Goal: Information Seeking & Learning: Learn about a topic

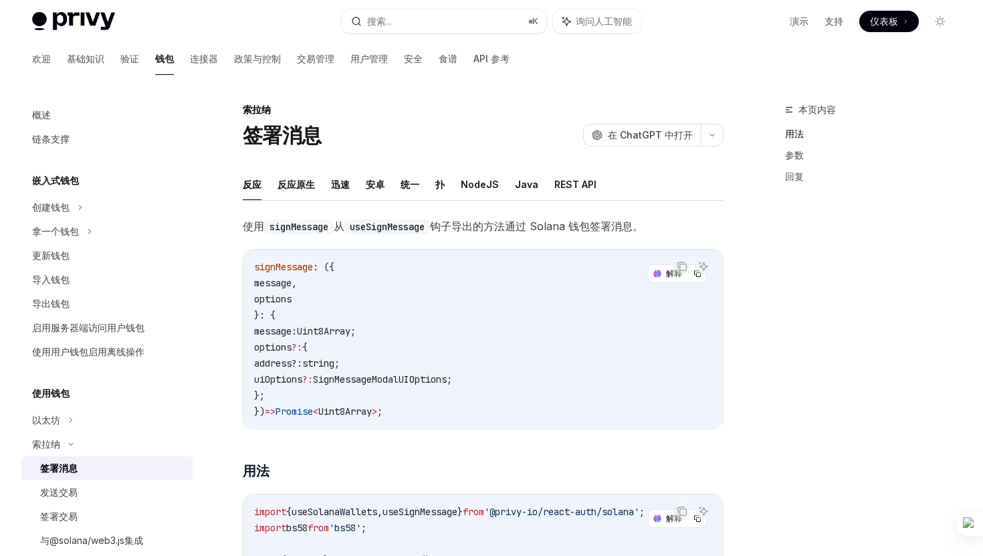
scroll to position [2, 0]
click at [89, 230] on icon at bounding box center [90, 229] width 2 height 4
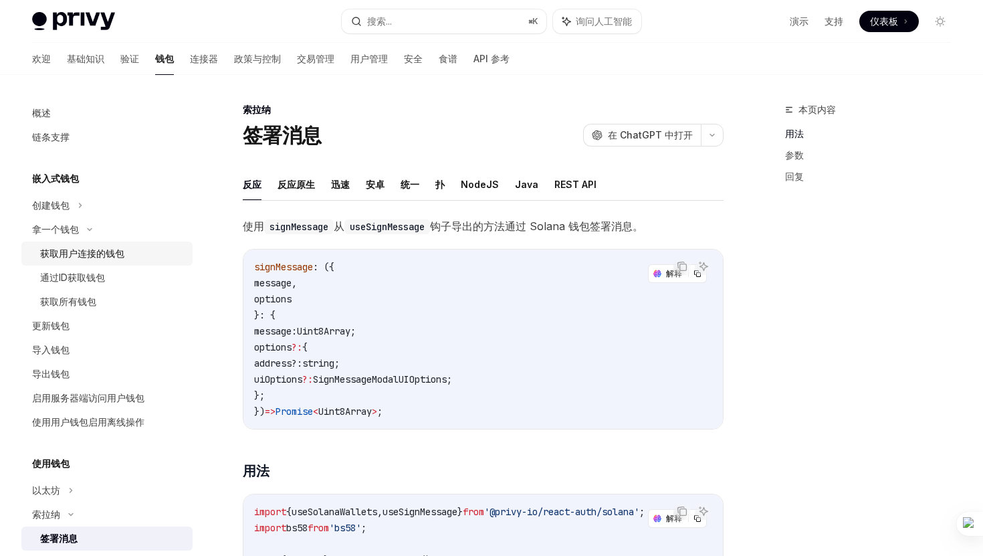
click at [102, 251] on font "获取用户连接的钱包" at bounding box center [82, 252] width 84 height 11
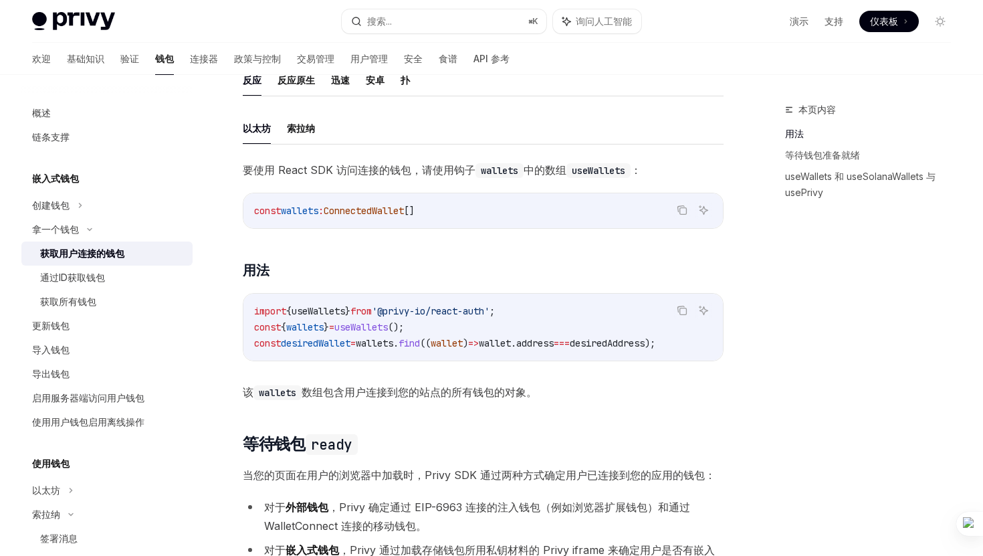
scroll to position [376, 0]
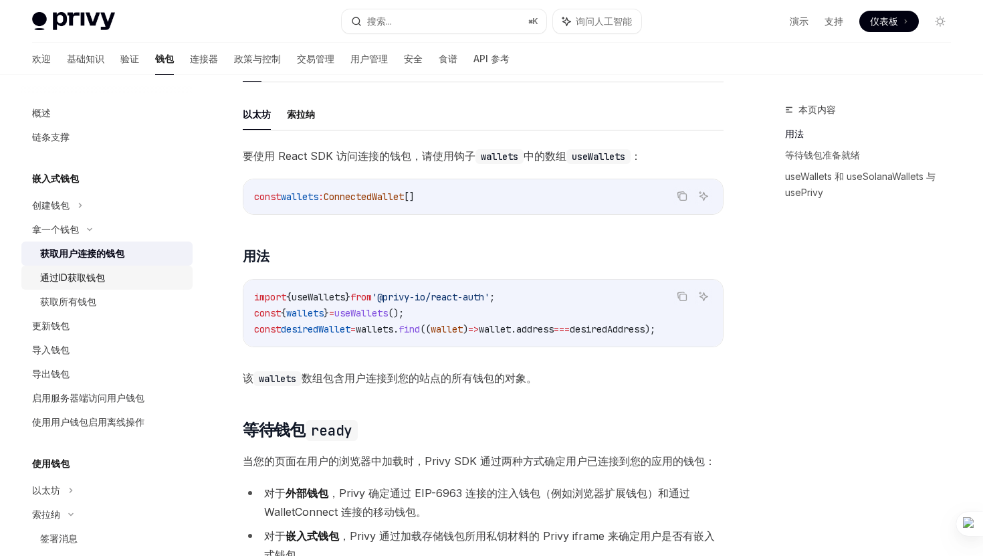
click at [122, 284] on div "通过ID获取钱包" at bounding box center [112, 277] width 144 height 16
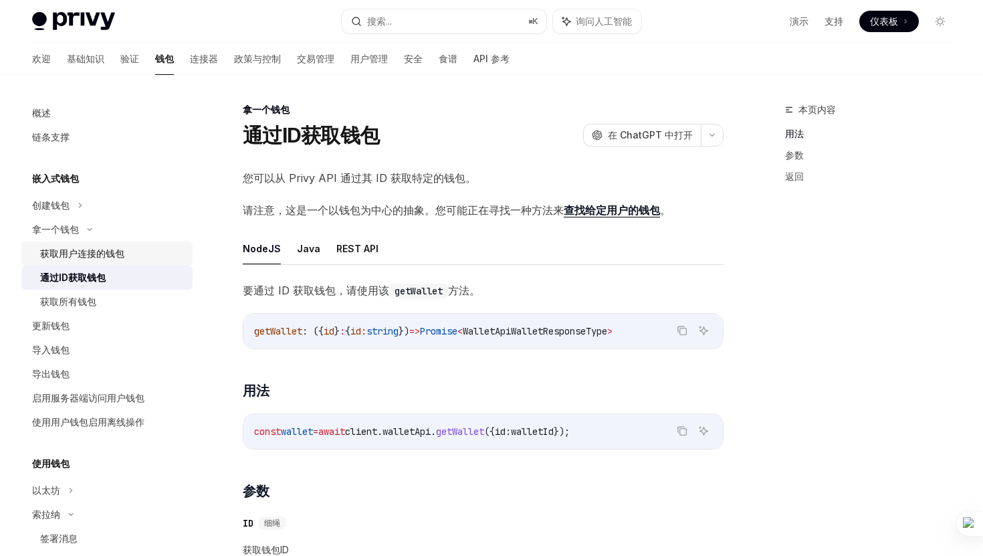
click at [102, 261] on div "获取用户连接的钱包" at bounding box center [82, 253] width 84 height 16
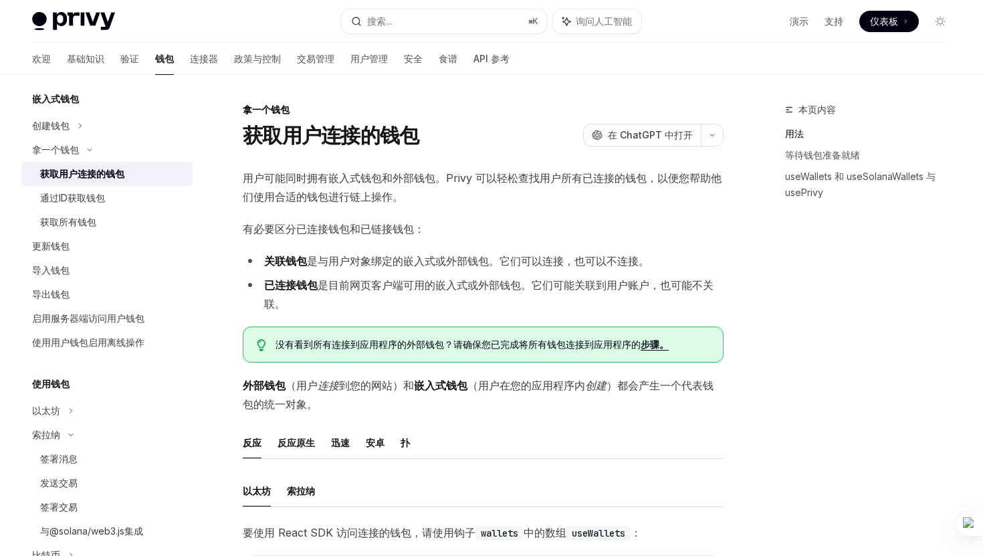
scroll to position [121, 0]
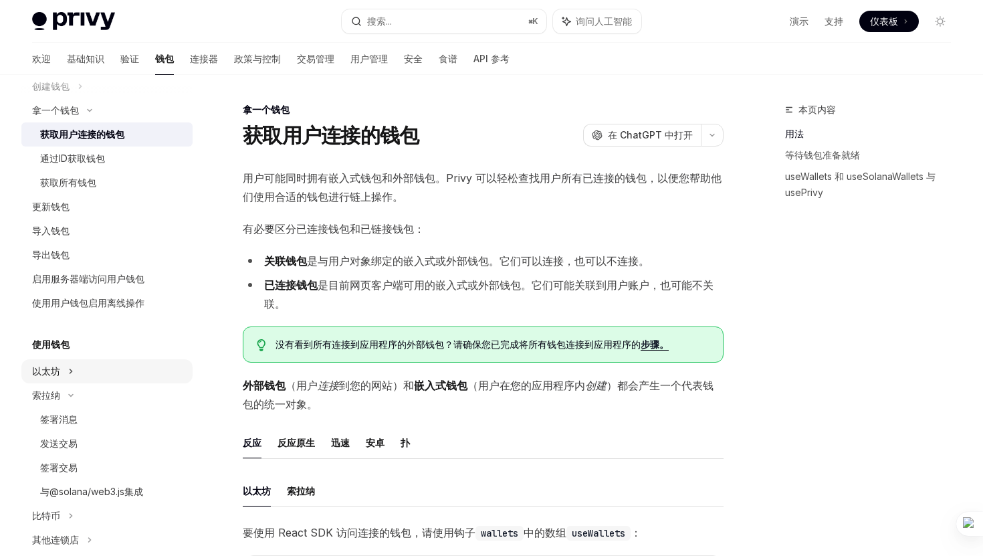
click at [94, 98] on div "以太坊" at bounding box center [106, 86] width 171 height 24
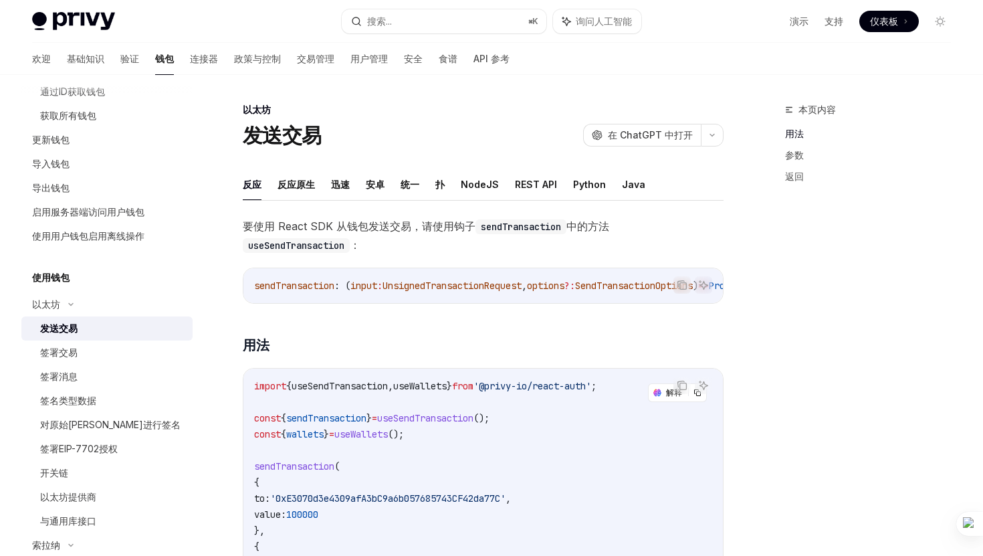
scroll to position [196, 0]
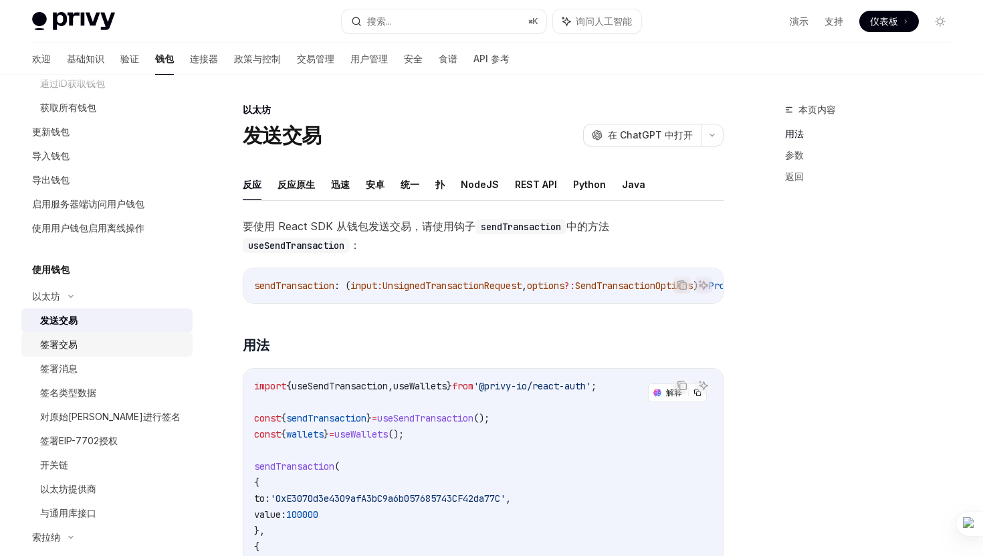
click at [100, 348] on div "签署交易" at bounding box center [112, 344] width 144 height 16
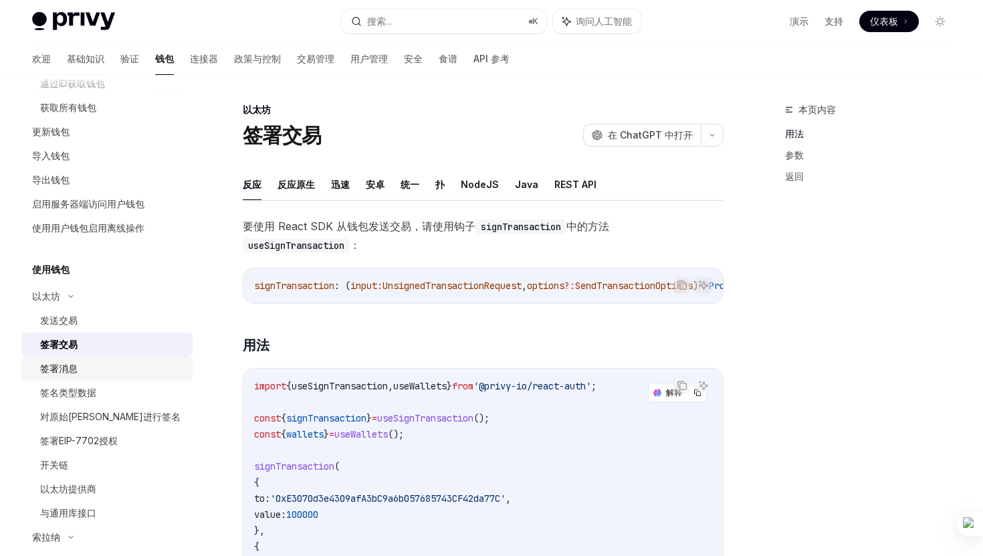
click at [88, 359] on link "签署消息" at bounding box center [106, 368] width 171 height 24
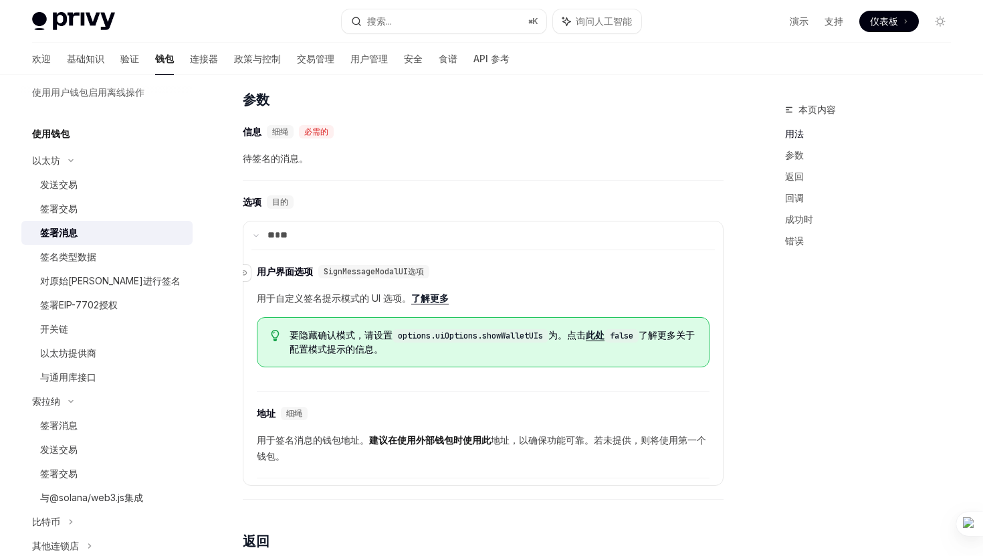
scroll to position [596, 0]
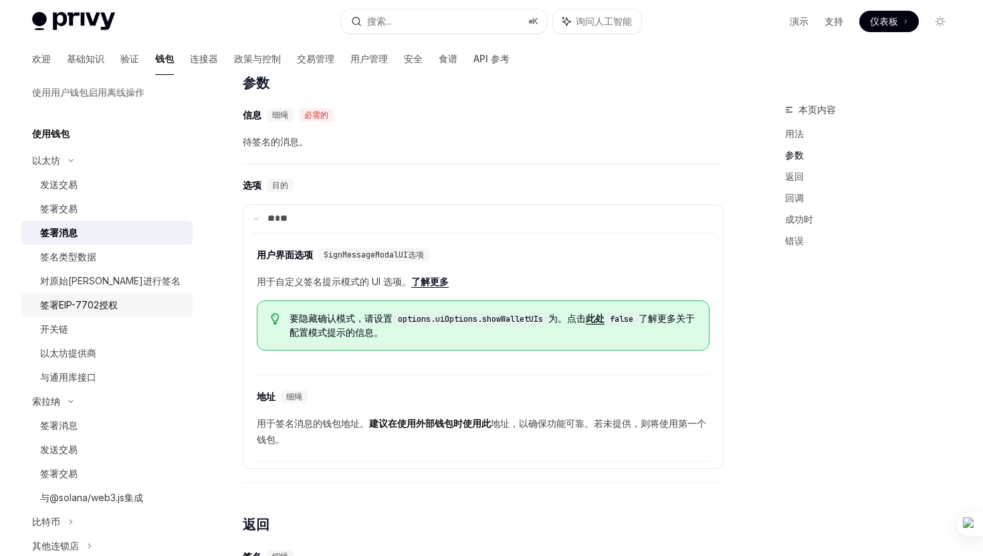
click at [98, 295] on link "签署EIP-7702授权" at bounding box center [106, 305] width 171 height 24
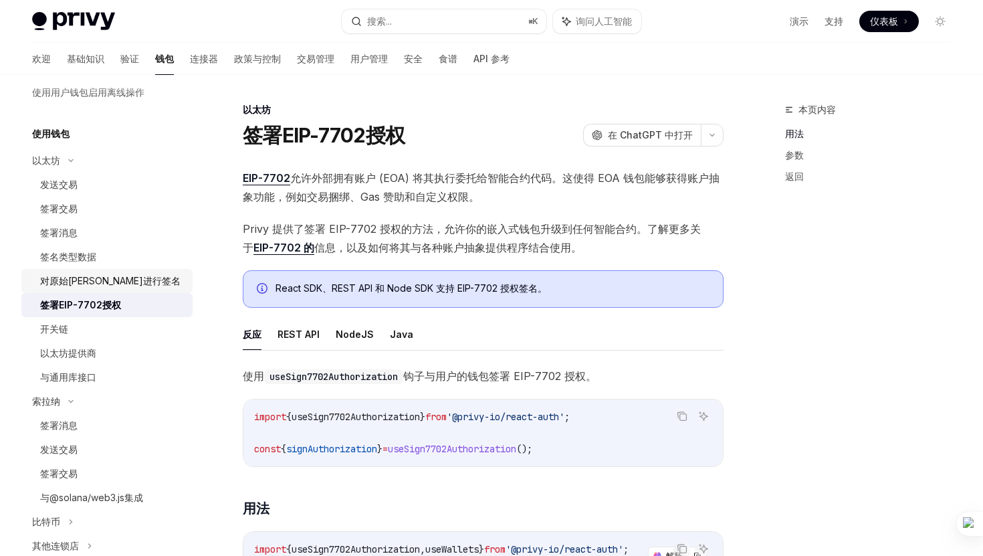
click at [138, 278] on div "对原始[PERSON_NAME]进行签名" at bounding box center [112, 281] width 144 height 16
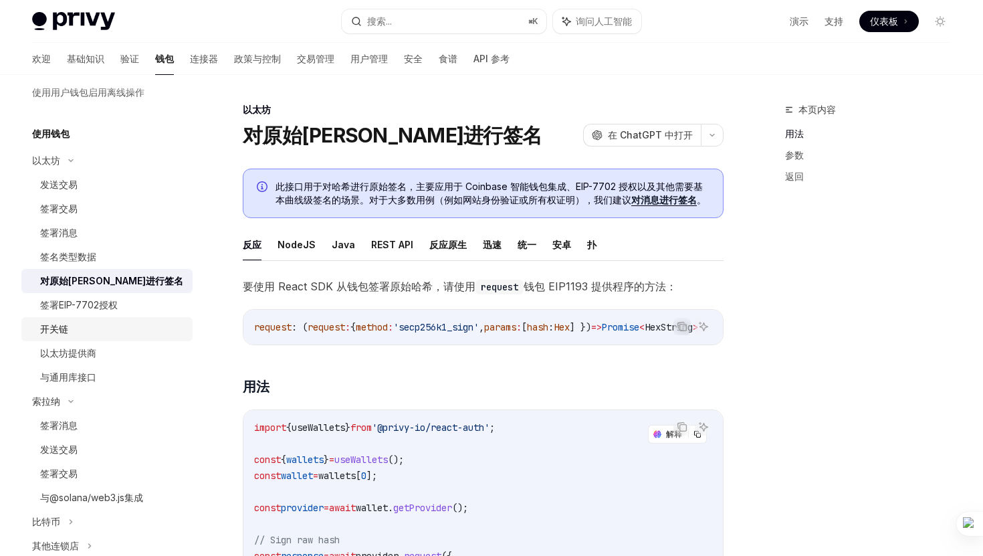
click at [104, 328] on div "开关链" at bounding box center [112, 329] width 144 height 16
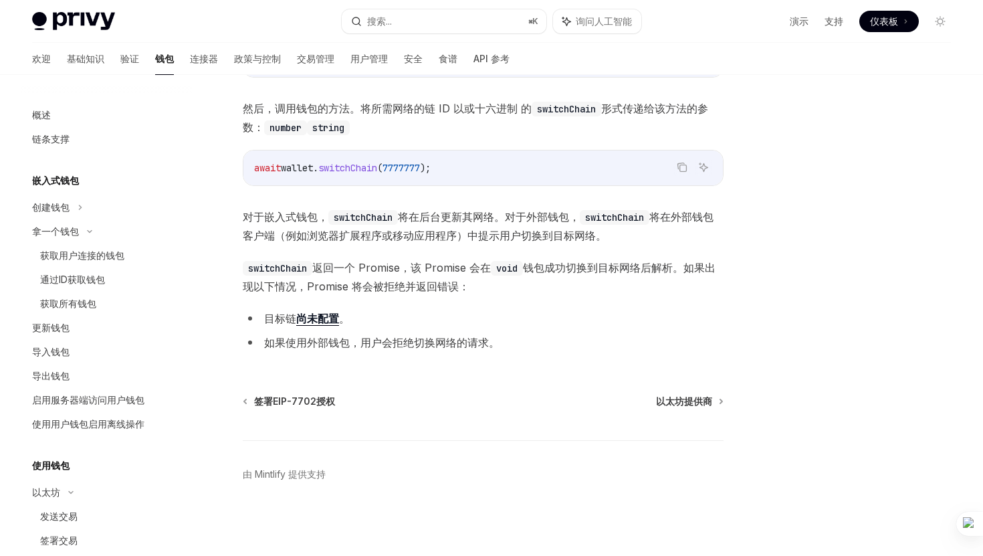
scroll to position [193, 0]
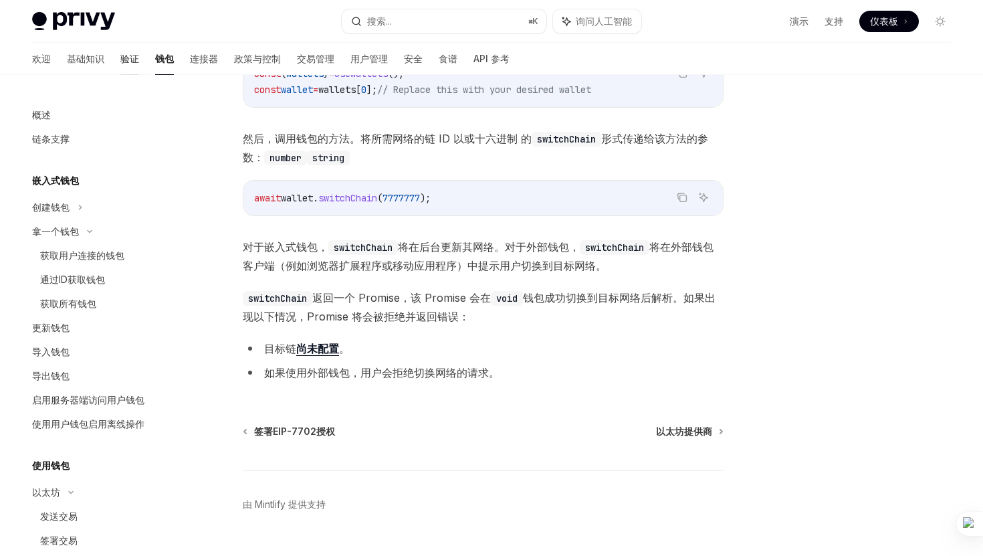
click at [120, 62] on font "验证" at bounding box center [129, 58] width 19 height 11
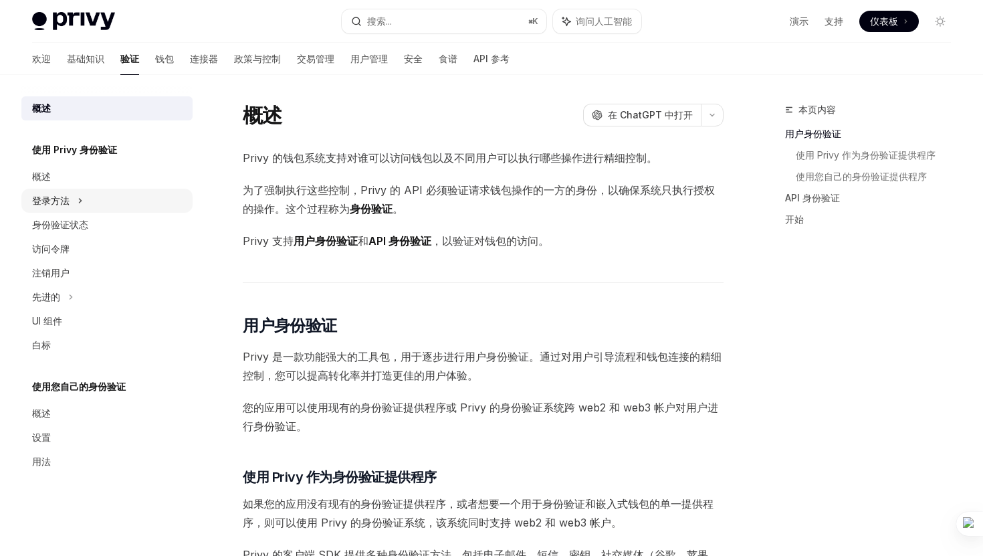
click at [81, 203] on icon at bounding box center [80, 201] width 5 height 16
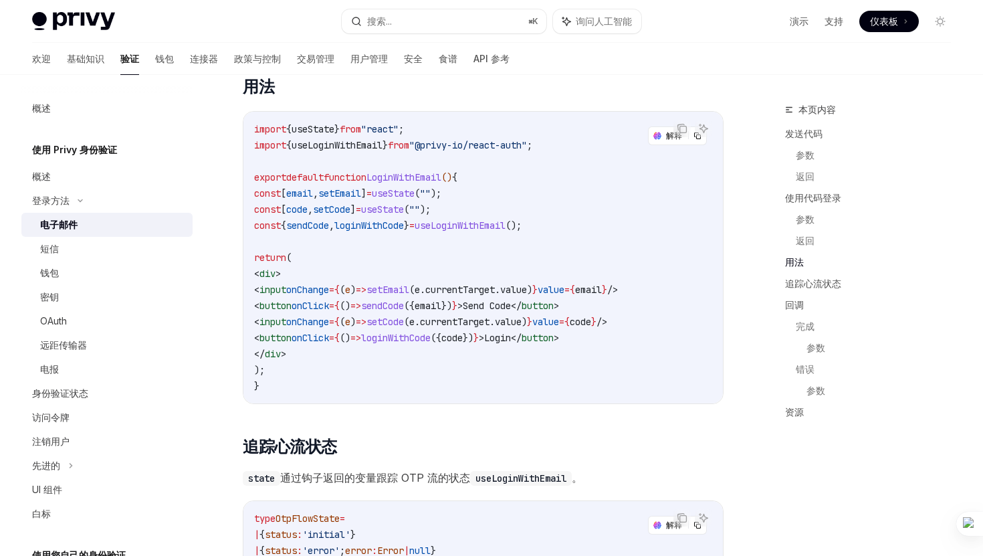
scroll to position [1125, 0]
click at [120, 62] on div "欢迎 基础知识 验证 钱包 连接器 政策与控制 交易管理 用户管理 安全 食谱 API 参考" at bounding box center [270, 59] width 477 height 32
click at [155, 62] on font "钱包" at bounding box center [164, 58] width 19 height 11
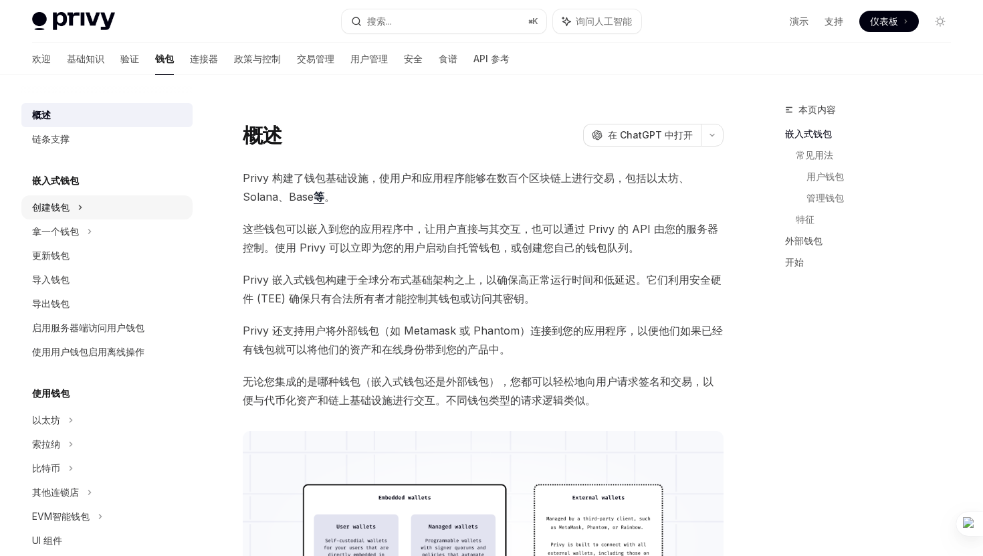
click at [71, 209] on div "创建钱包" at bounding box center [106, 207] width 171 height 24
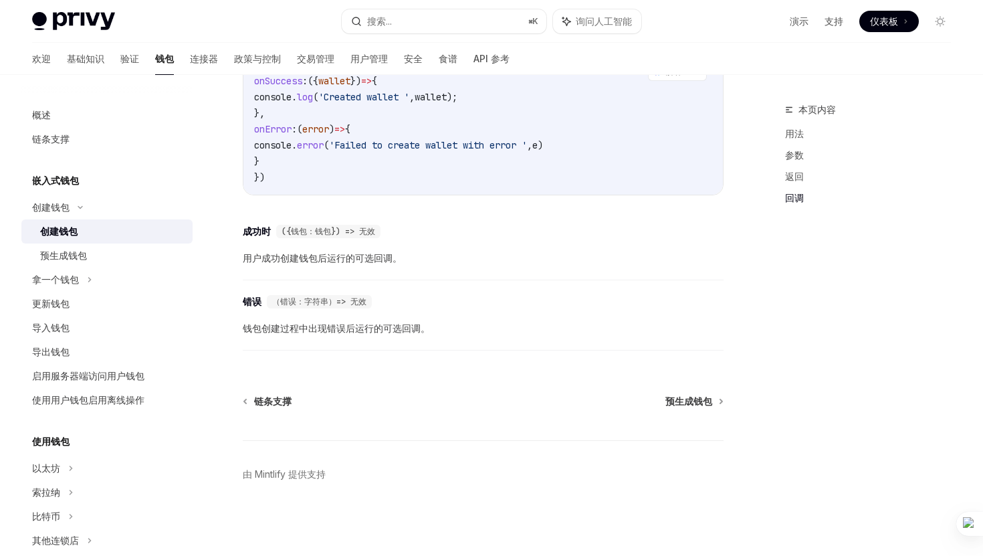
scroll to position [978, 0]
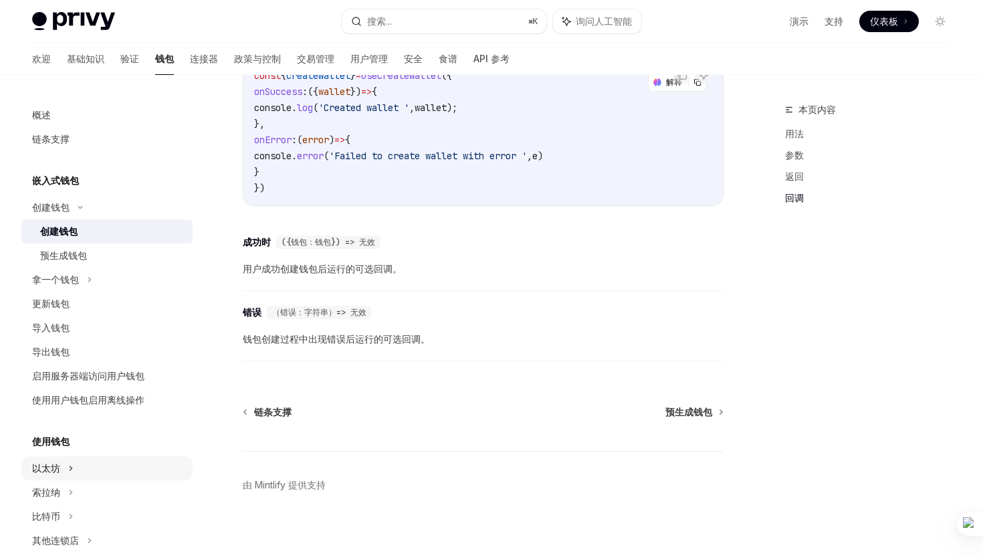
click at [72, 210] on icon at bounding box center [80, 207] width 16 height 5
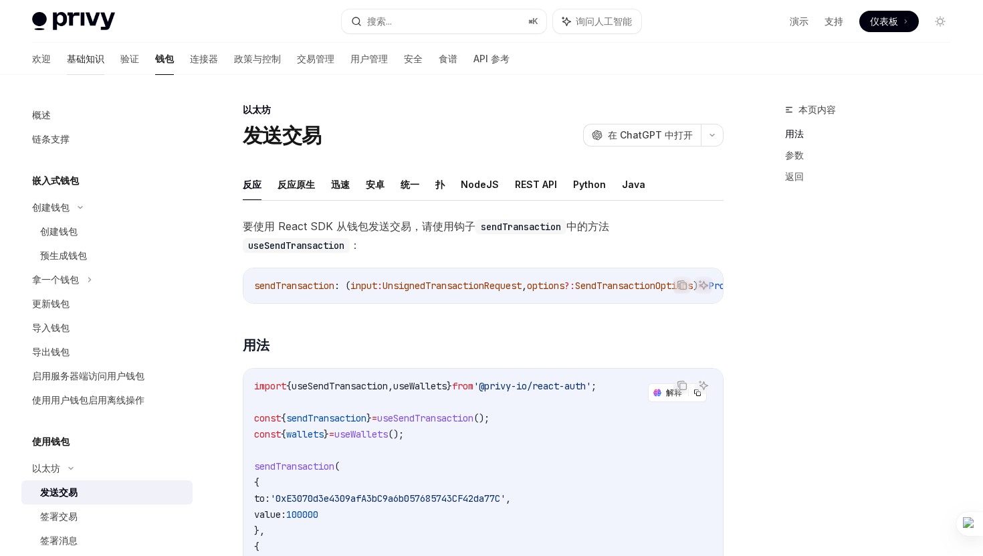
click at [67, 54] on font "基础知识" at bounding box center [85, 58] width 37 height 11
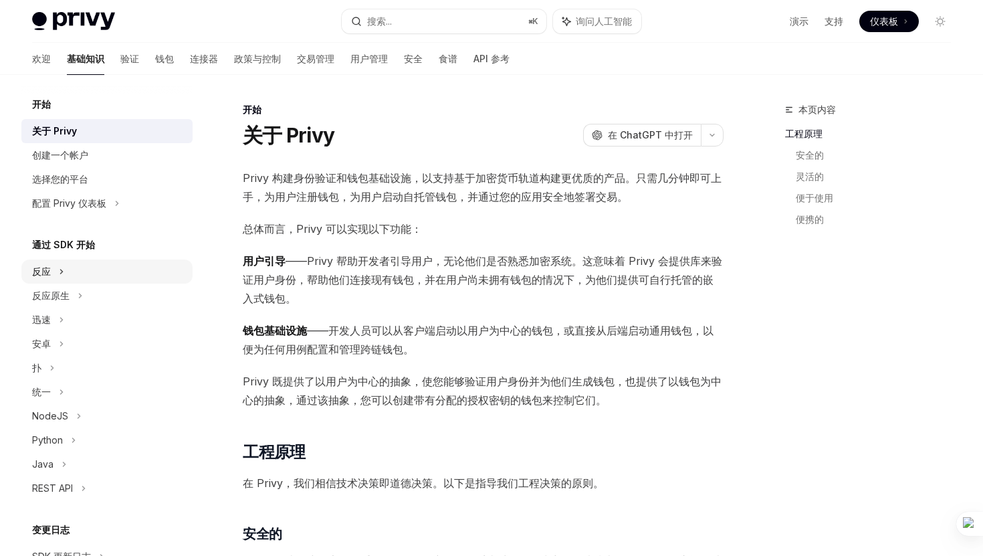
click at [76, 274] on div "反应" at bounding box center [106, 271] width 171 height 24
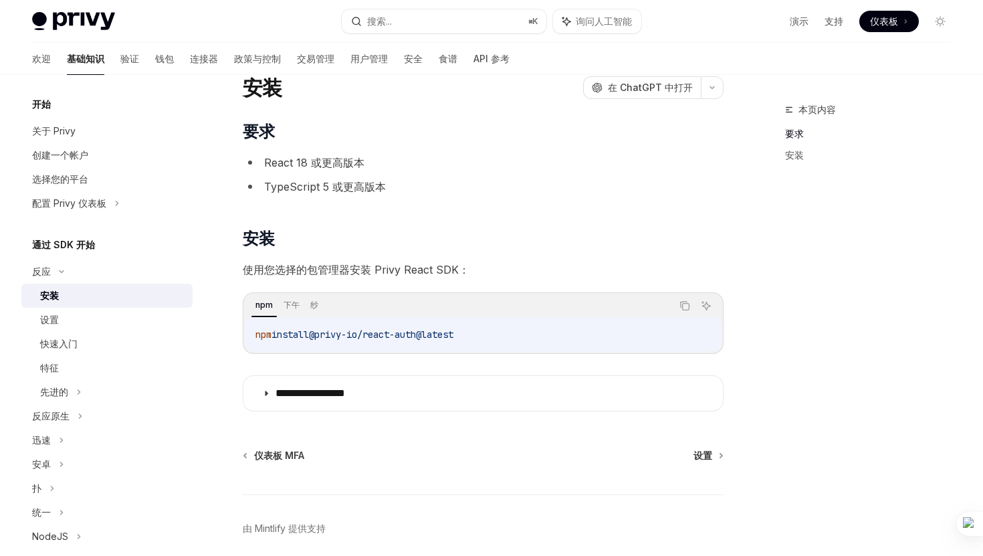
scroll to position [102, 0]
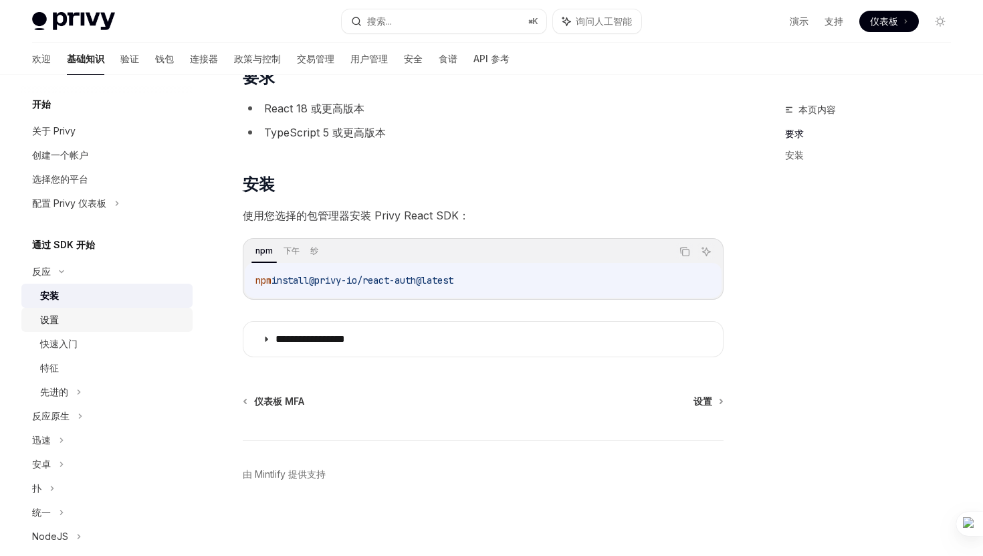
click at [91, 317] on div "设置" at bounding box center [112, 320] width 144 height 16
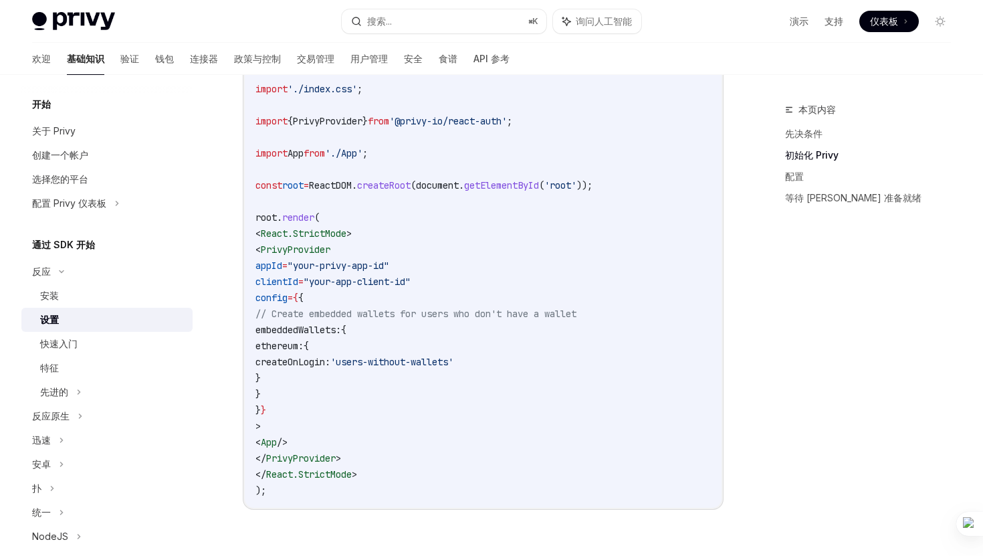
scroll to position [510, 0]
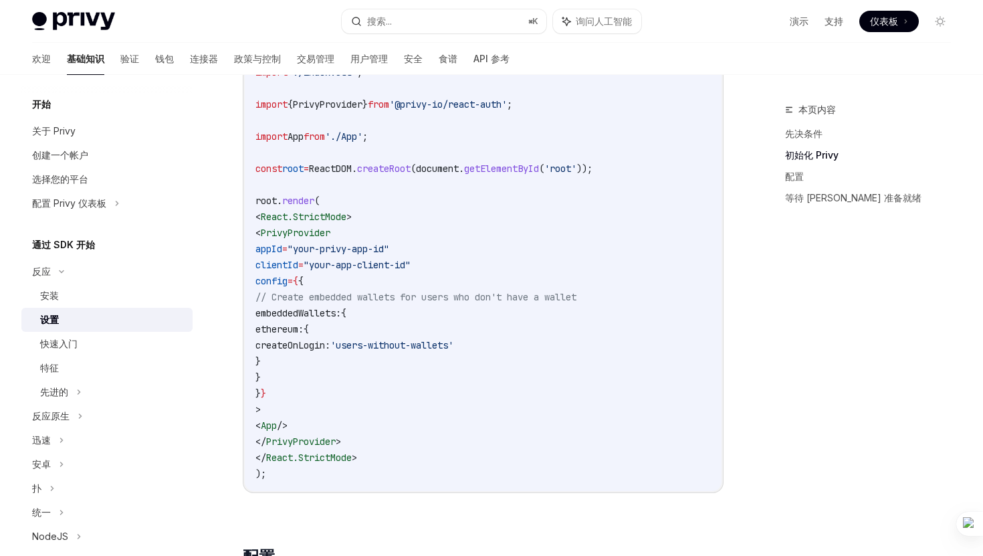
drag, startPoint x: 301, startPoint y: 316, endPoint x: 324, endPoint y: 374, distance: 62.7
click at [324, 374] on code "import React from 'react' ; import ReactDOM from 'react-dom/client' ; import '.…" at bounding box center [482, 248] width 455 height 465
copy code "embeddedWallets: { ethereum: { createOnLogin: 'users-without-wallets' } }"
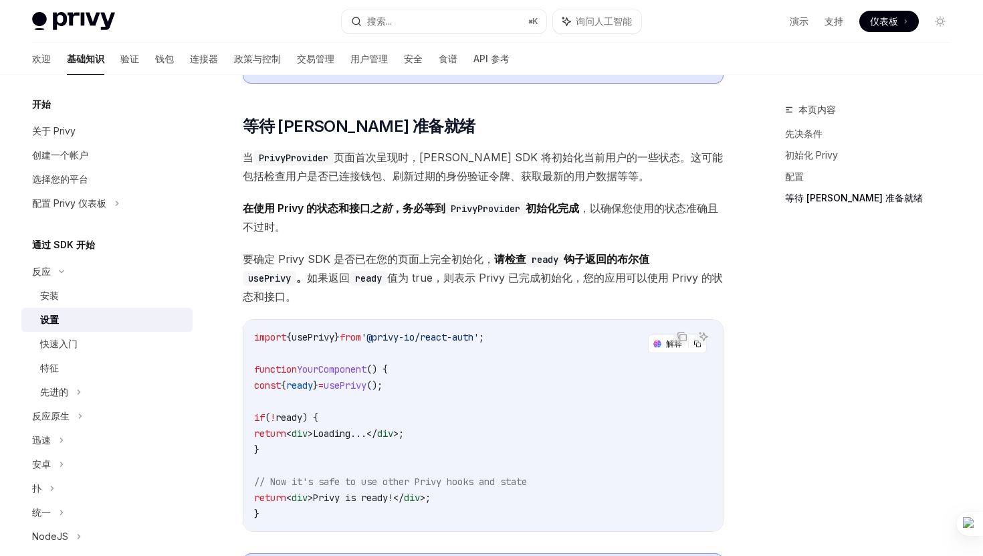
scroll to position [1315, 0]
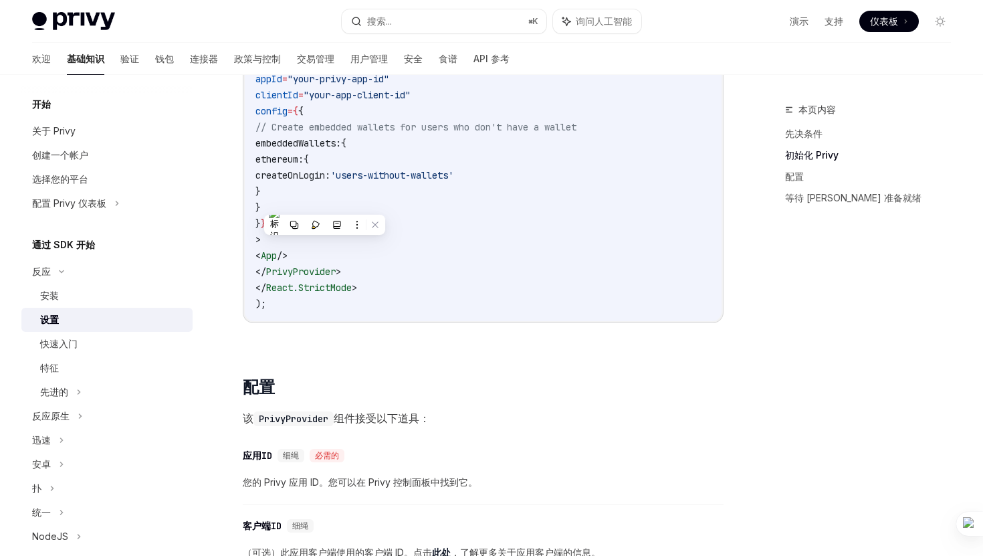
click at [336, 268] on span "PrivyProvider" at bounding box center [301, 271] width 70 height 12
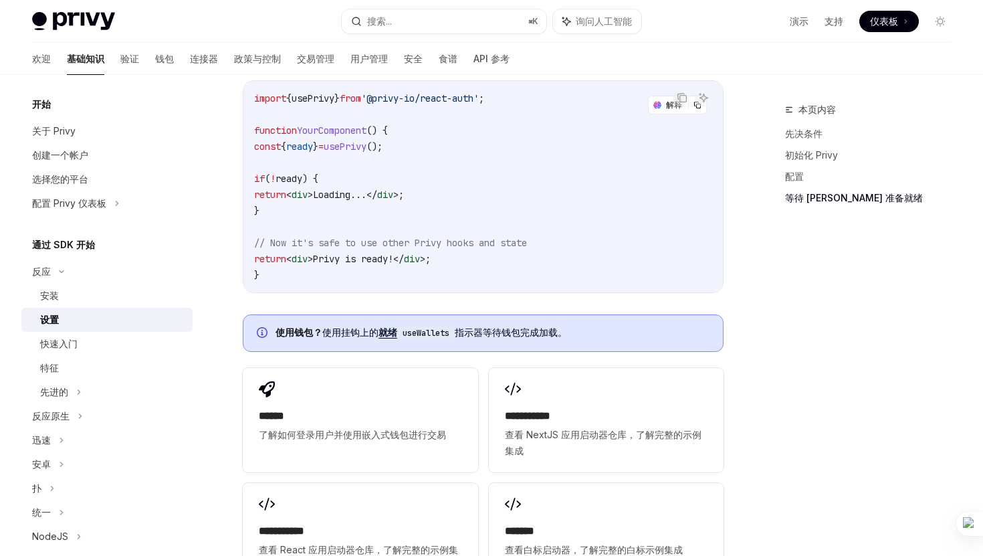
scroll to position [1560, 0]
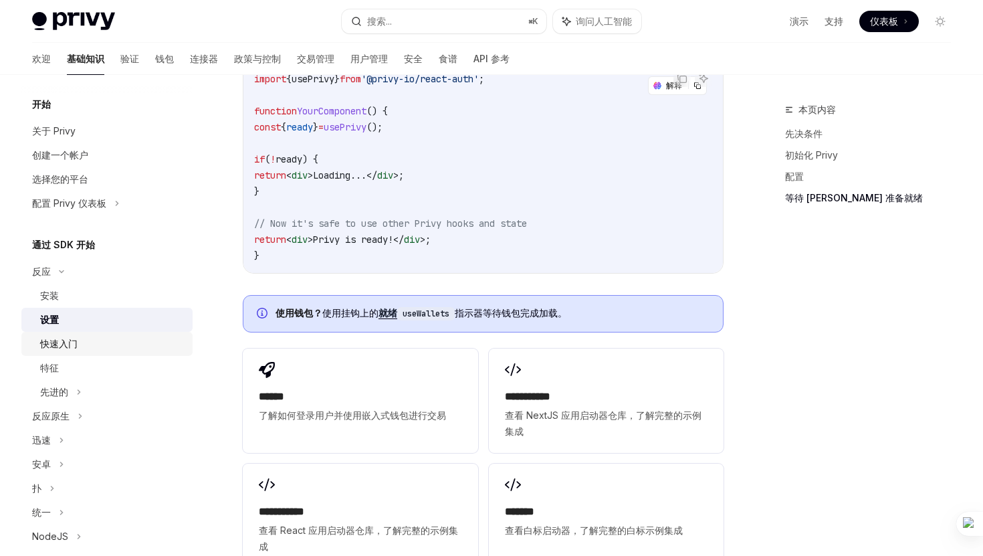
click at [71, 343] on font "快速入门" at bounding box center [58, 343] width 37 height 11
type textarea "*"
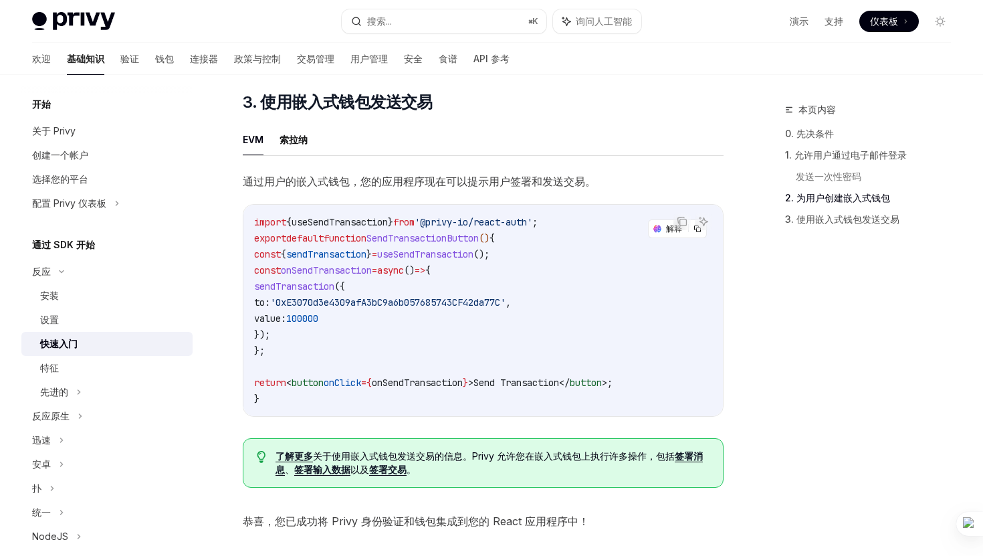
scroll to position [1075, 0]
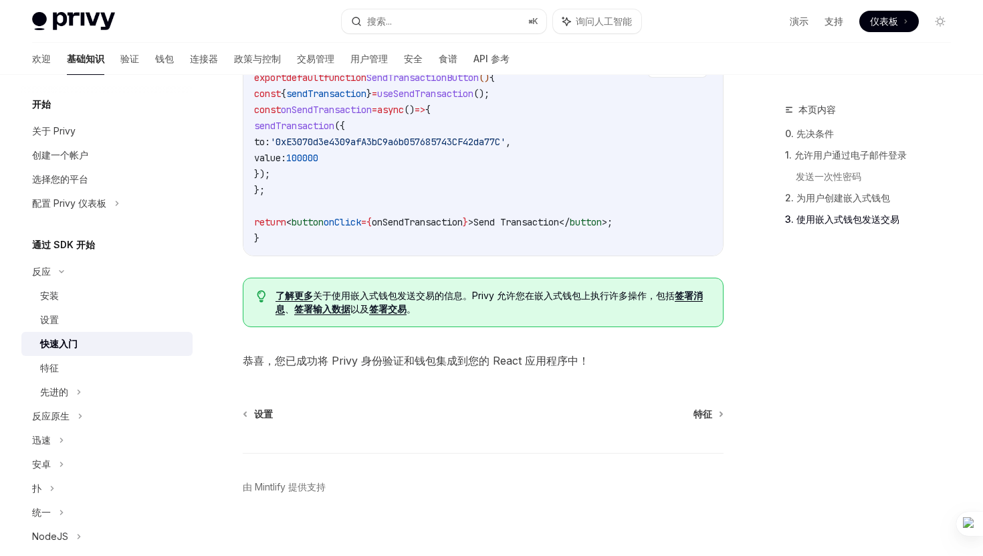
scroll to position [1249, 0]
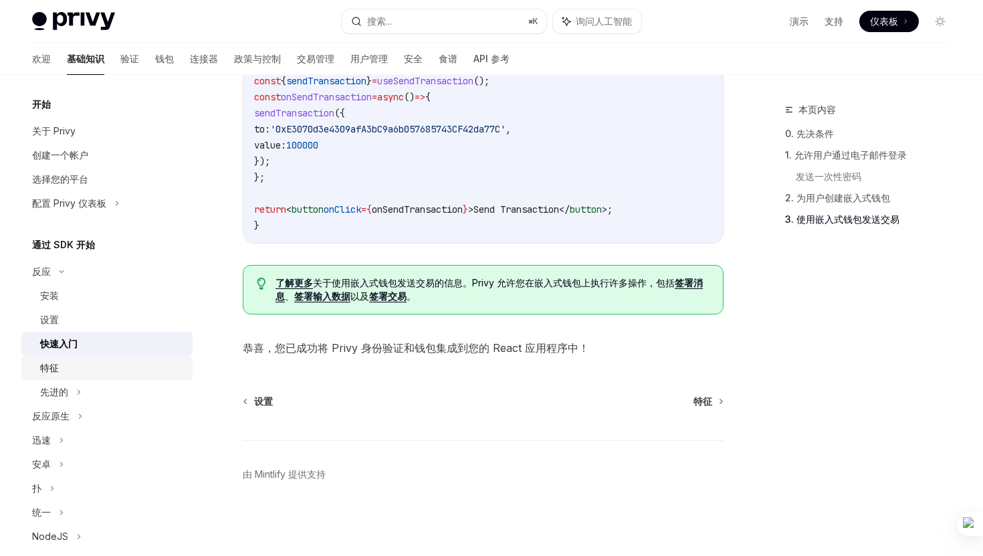
click at [74, 375] on div "特征" at bounding box center [112, 368] width 144 height 16
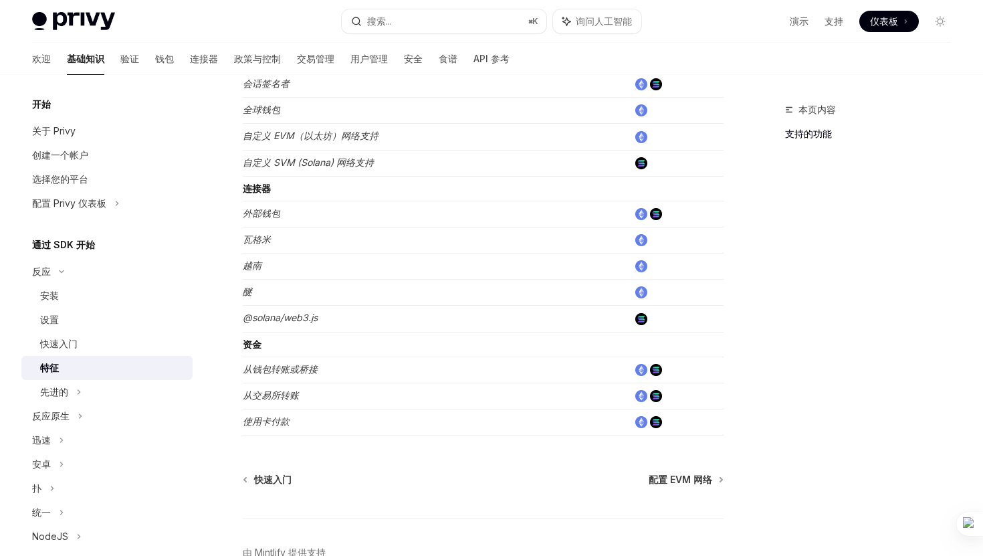
scroll to position [867, 0]
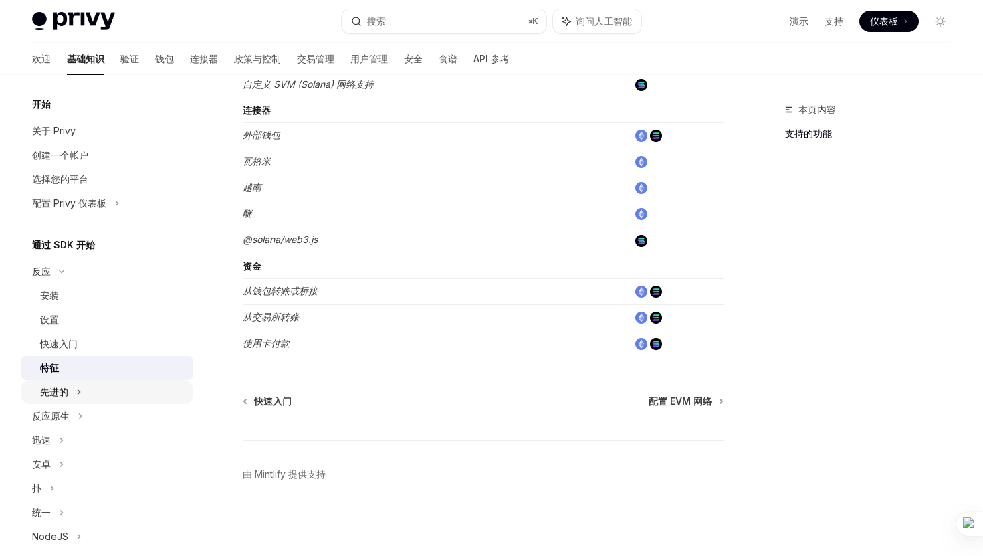
click at [63, 386] on font "先进的" at bounding box center [54, 391] width 28 height 11
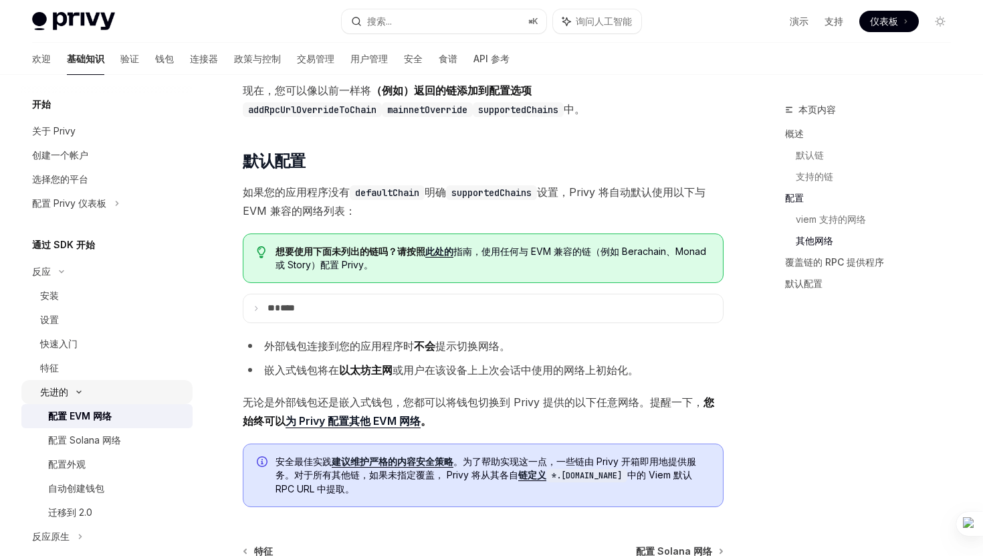
scroll to position [51, 0]
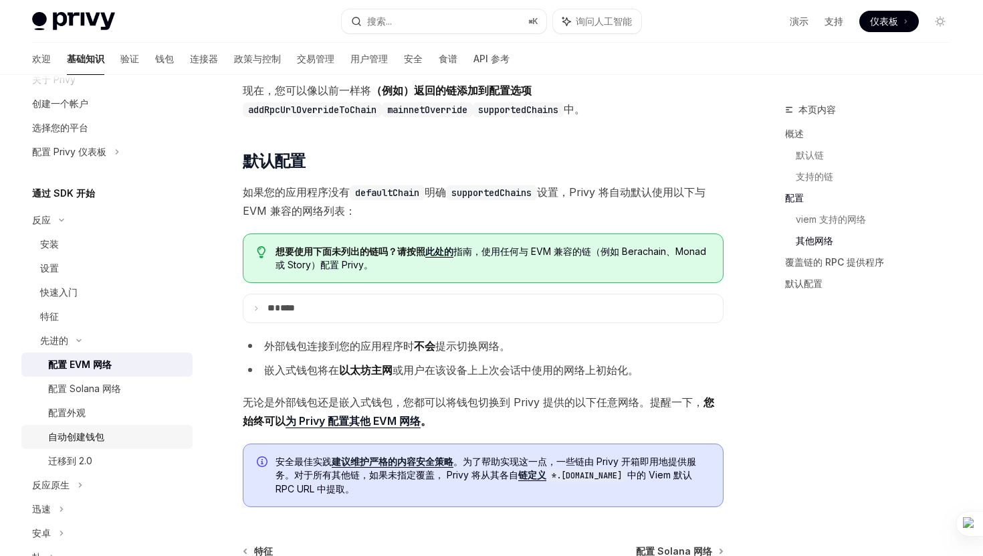
click at [103, 442] on div "自动创建钱包" at bounding box center [76, 437] width 56 height 16
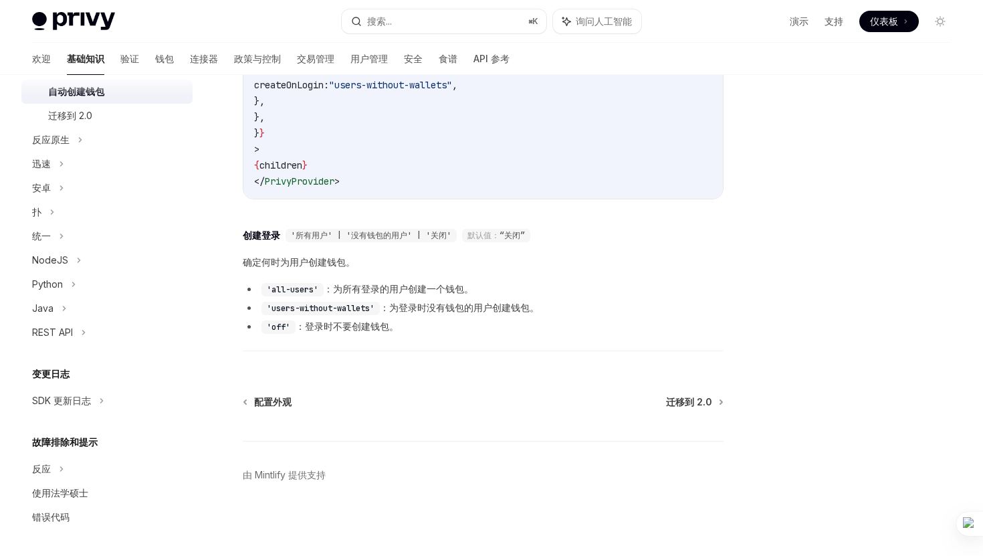
scroll to position [466, 0]
click at [120, 61] on font "验证" at bounding box center [129, 58] width 19 height 11
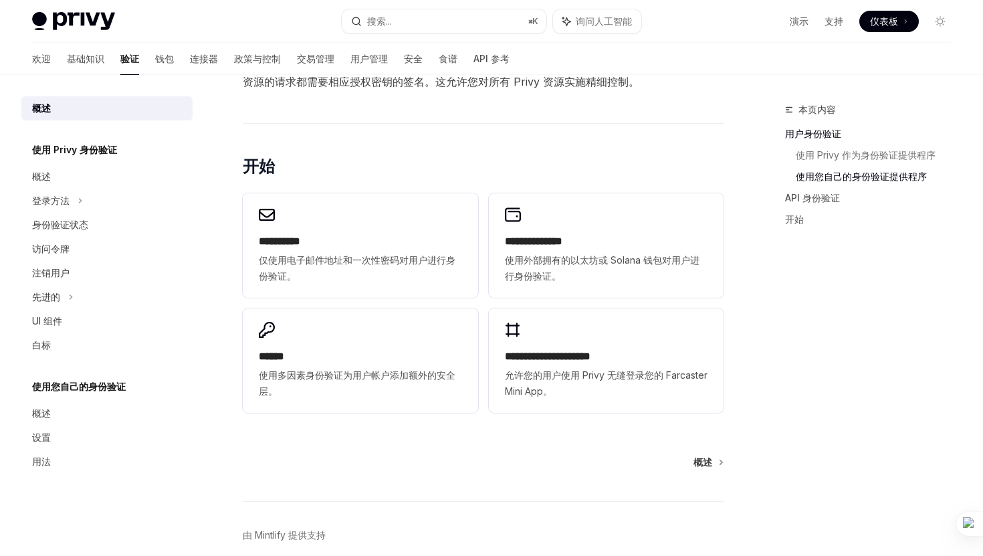
scroll to position [917, 0]
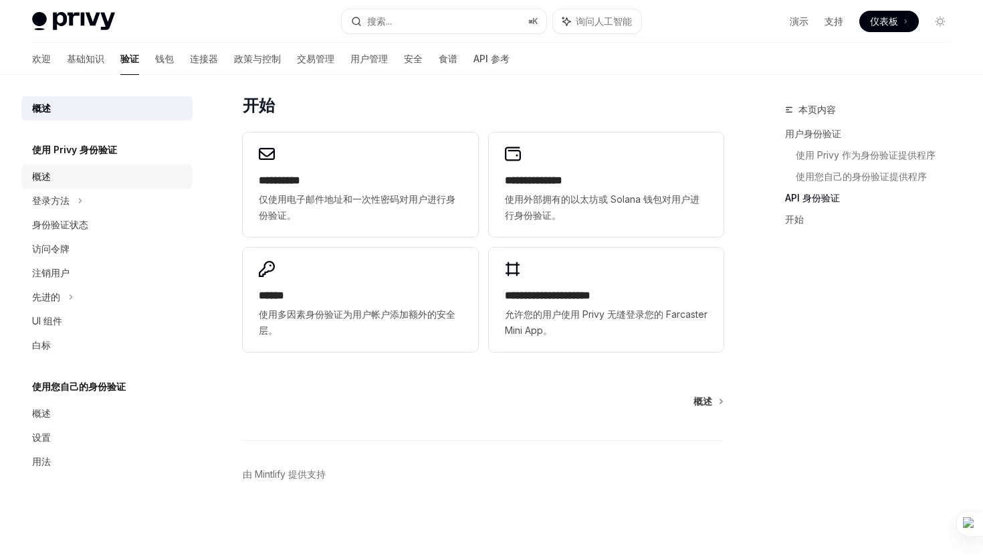
click at [122, 184] on div "概述" at bounding box center [108, 176] width 152 height 16
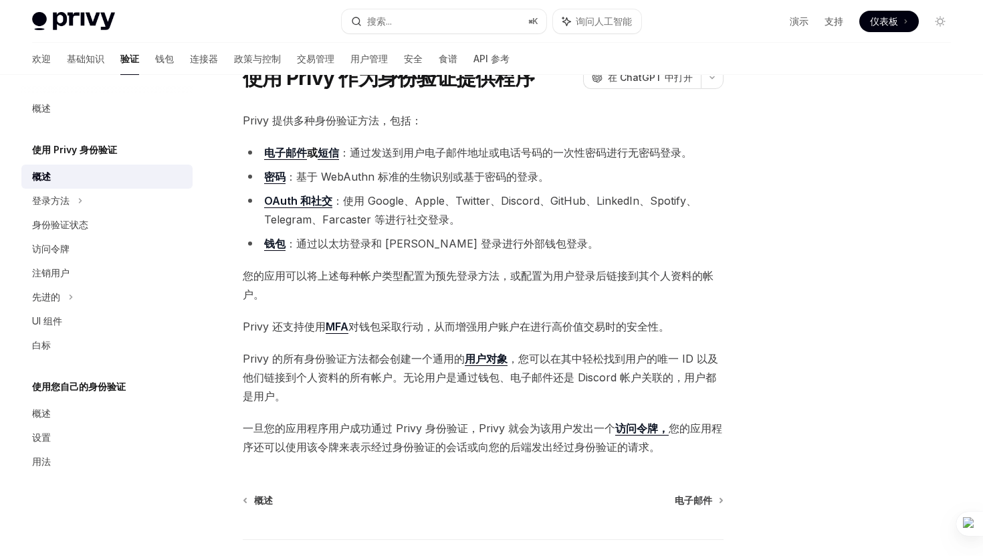
scroll to position [156, 0]
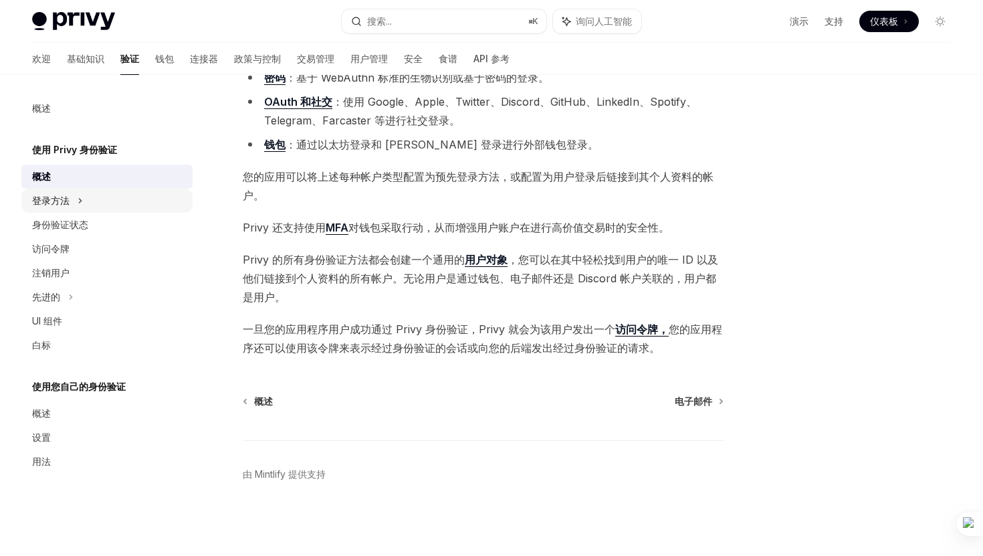
click at [92, 199] on div "登录方法" at bounding box center [106, 201] width 171 height 24
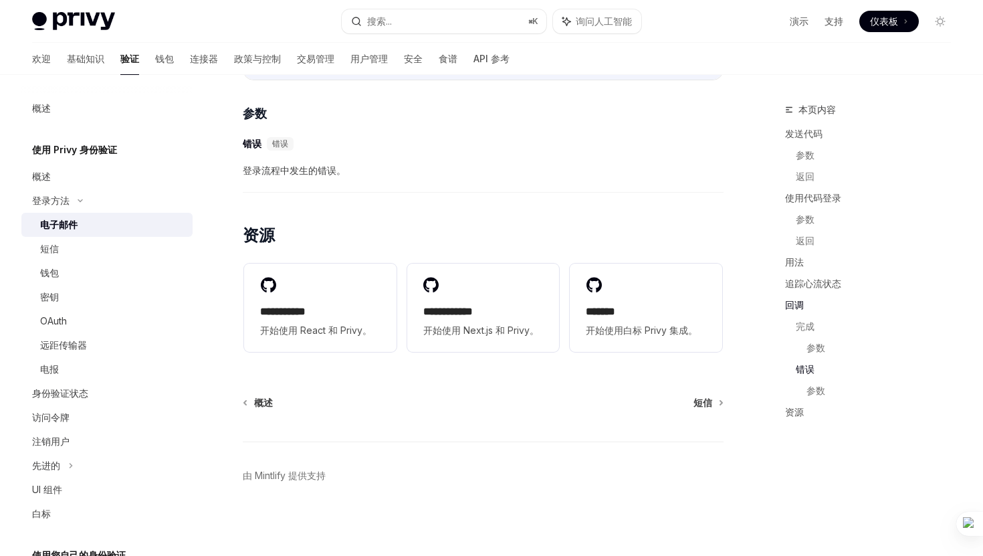
scroll to position [2630, 0]
click at [100, 392] on div "身份验证状态" at bounding box center [108, 393] width 152 height 16
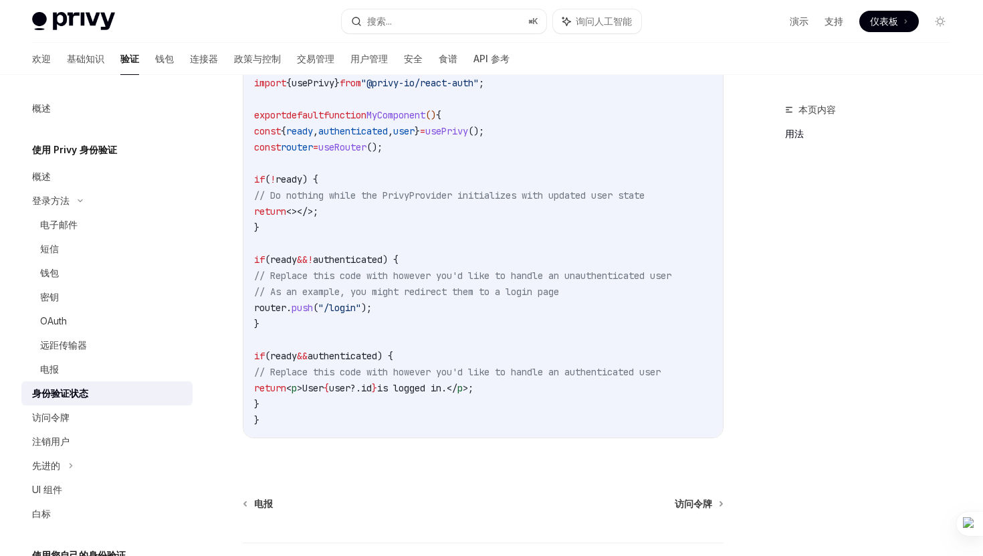
scroll to position [428, 0]
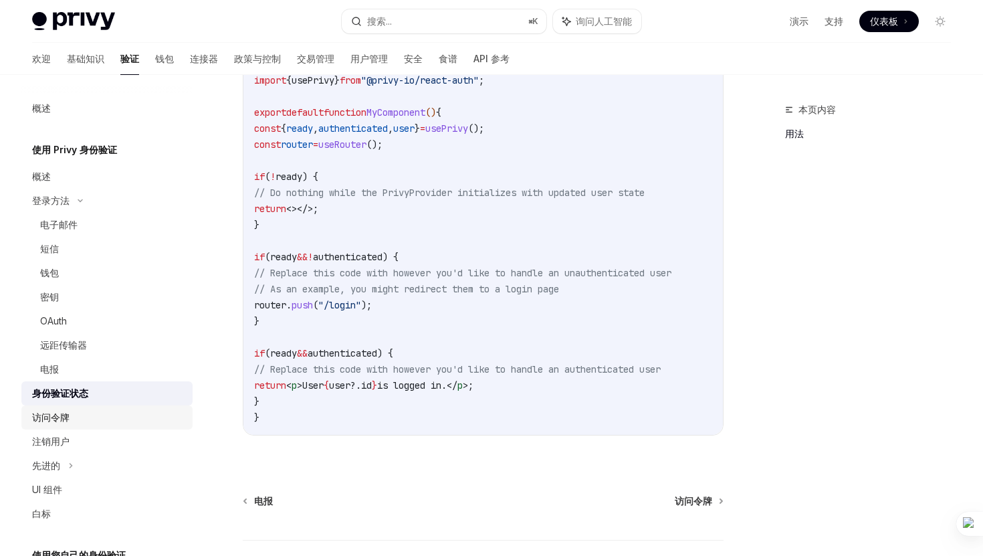
click at [84, 419] on div "访问令牌" at bounding box center [108, 417] width 152 height 16
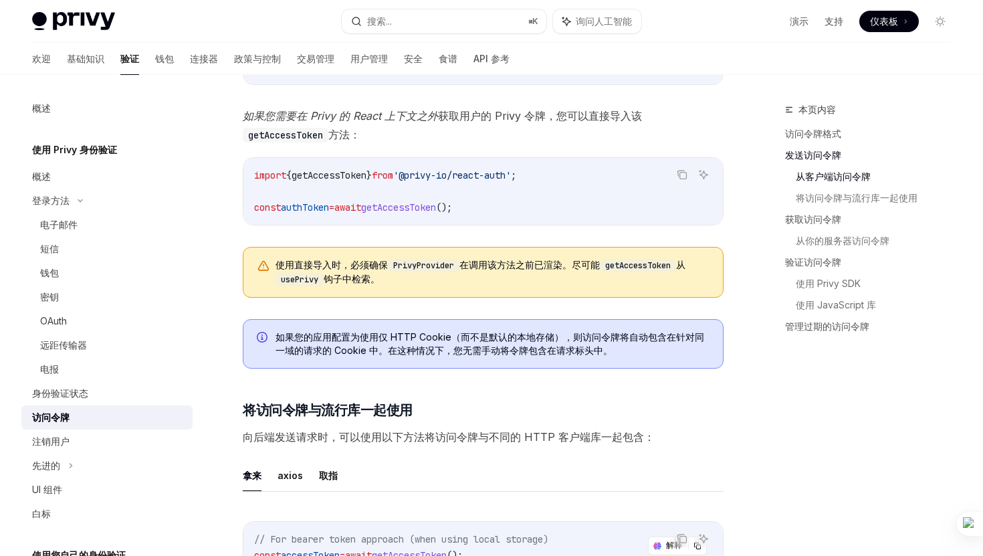
scroll to position [757, 0]
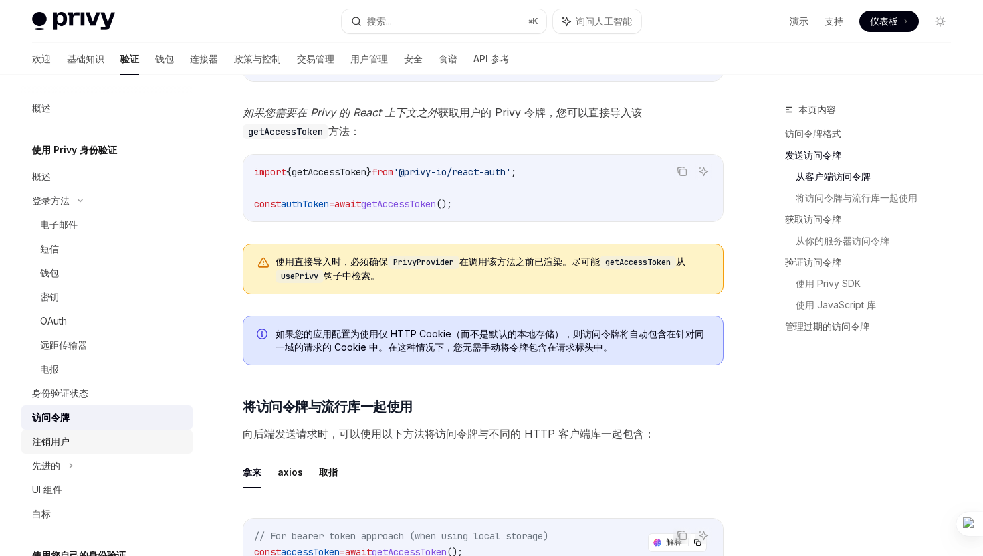
click at [76, 448] on div "注销用户" at bounding box center [108, 441] width 152 height 16
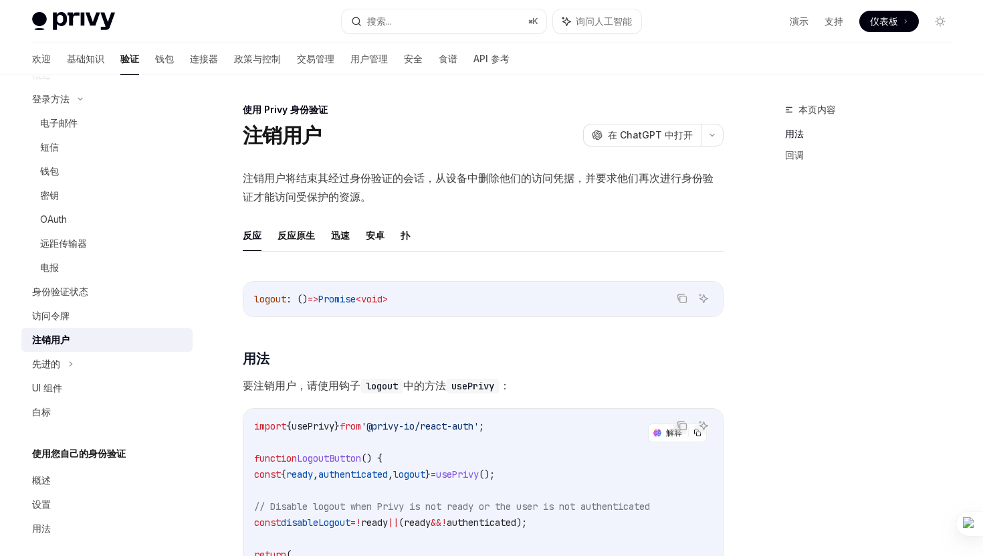
scroll to position [113, 0]
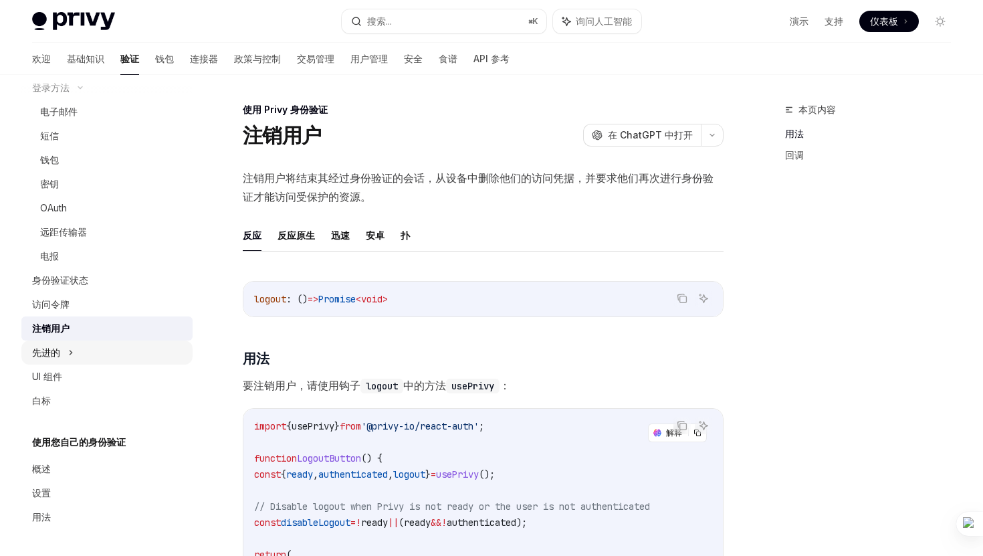
click at [46, 354] on font "先进的" at bounding box center [46, 351] width 28 height 11
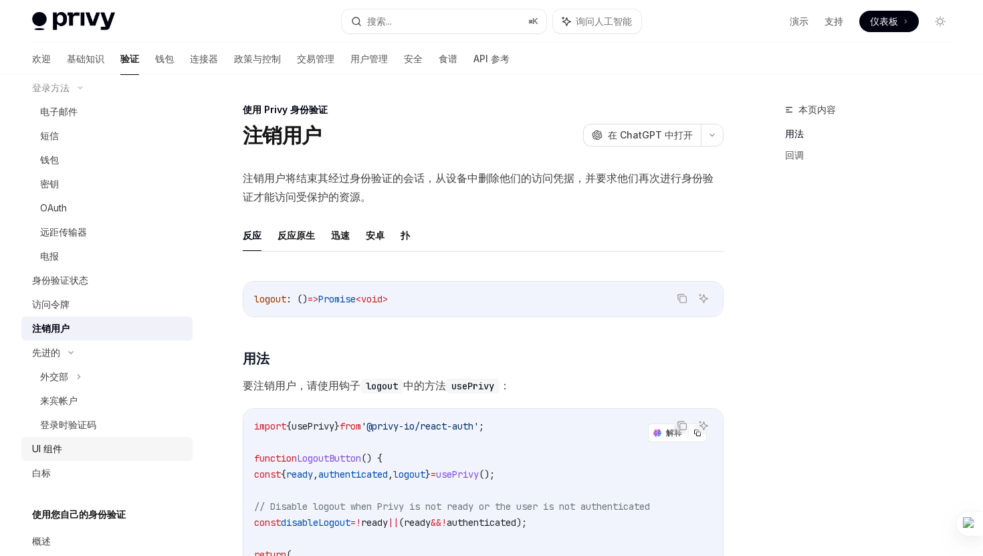
click at [94, 458] on link "UI 组件" at bounding box center [106, 449] width 171 height 24
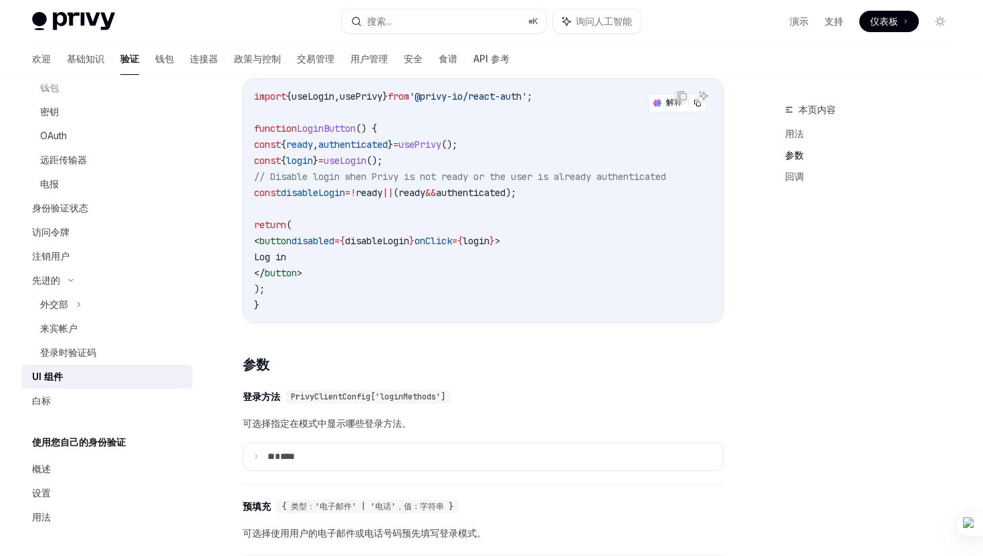
scroll to position [899, 0]
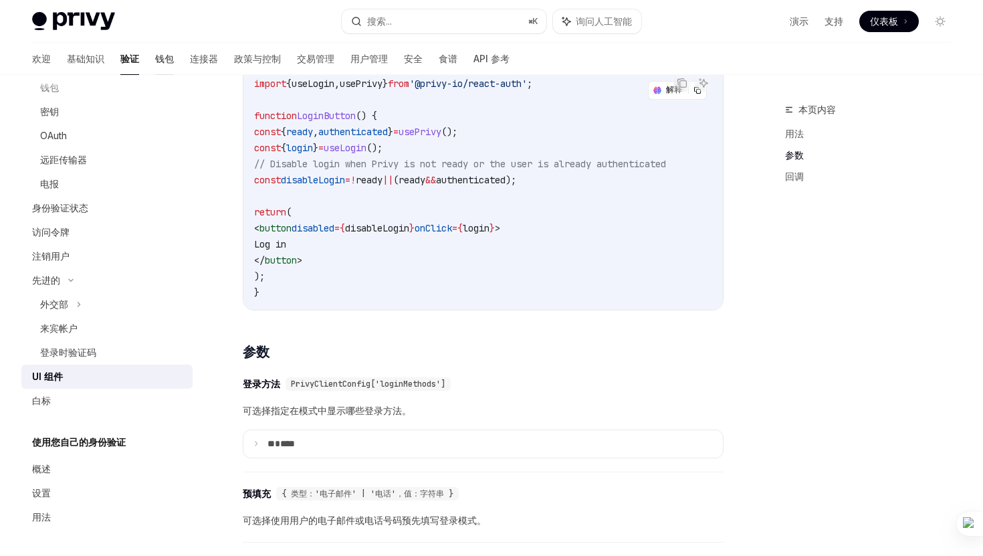
click at [155, 64] on font "钱包" at bounding box center [164, 58] width 19 height 11
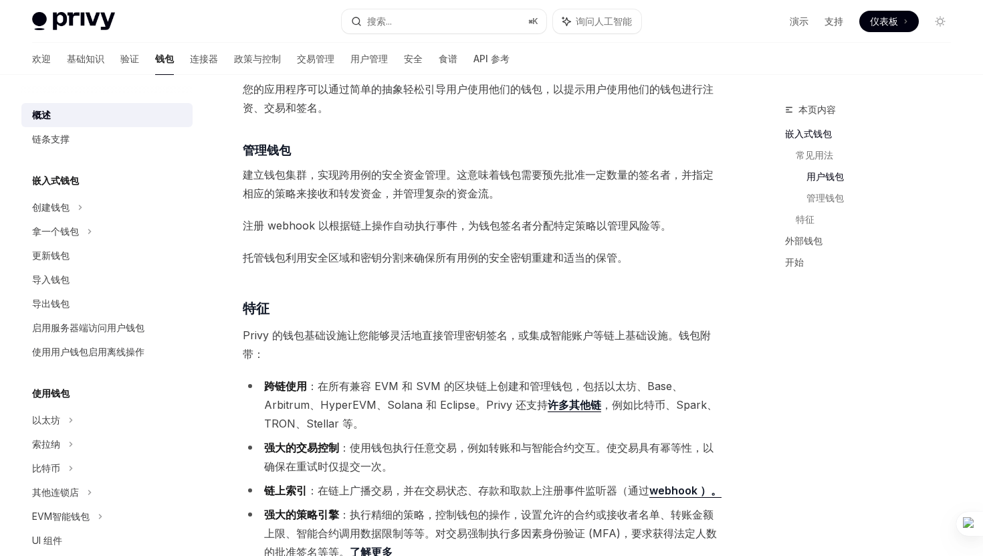
scroll to position [1599, 0]
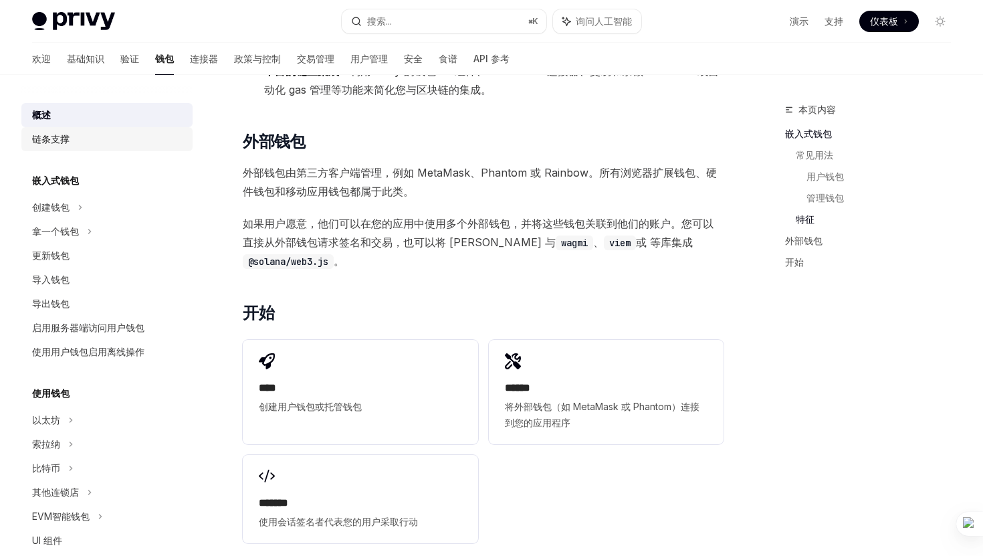
click at [105, 137] on div "链条支撑" at bounding box center [108, 139] width 152 height 16
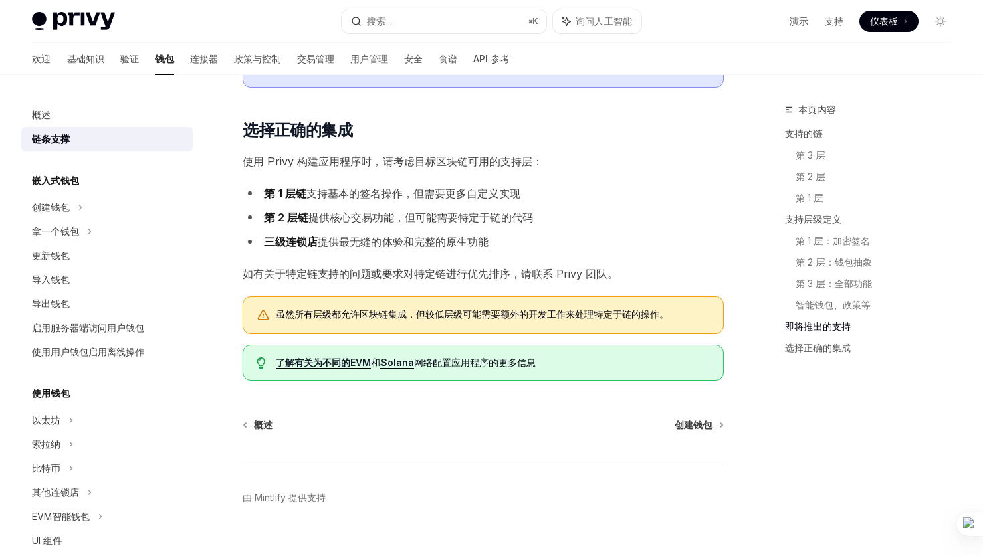
scroll to position [1585, 0]
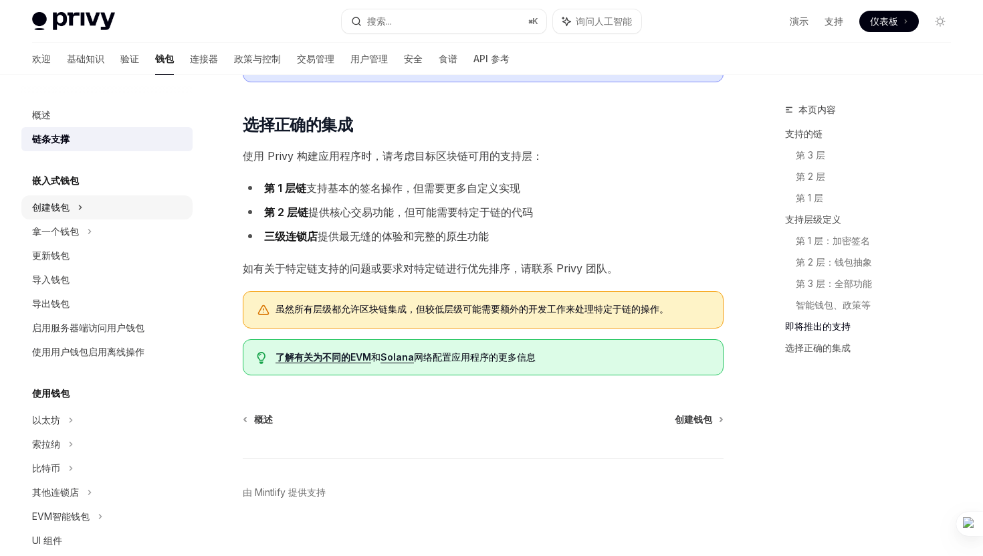
click at [108, 195] on div "创建钱包" at bounding box center [106, 207] width 171 height 24
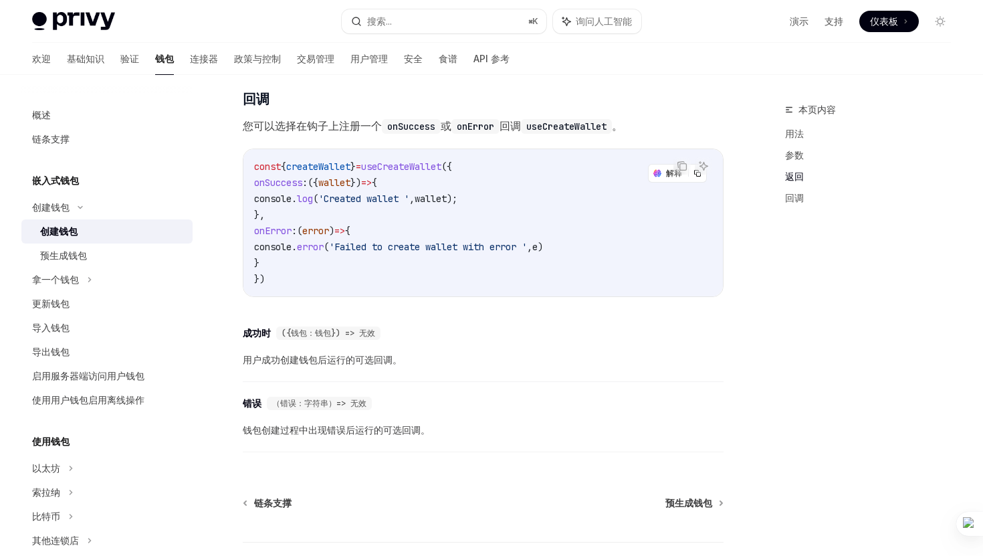
scroll to position [988, 0]
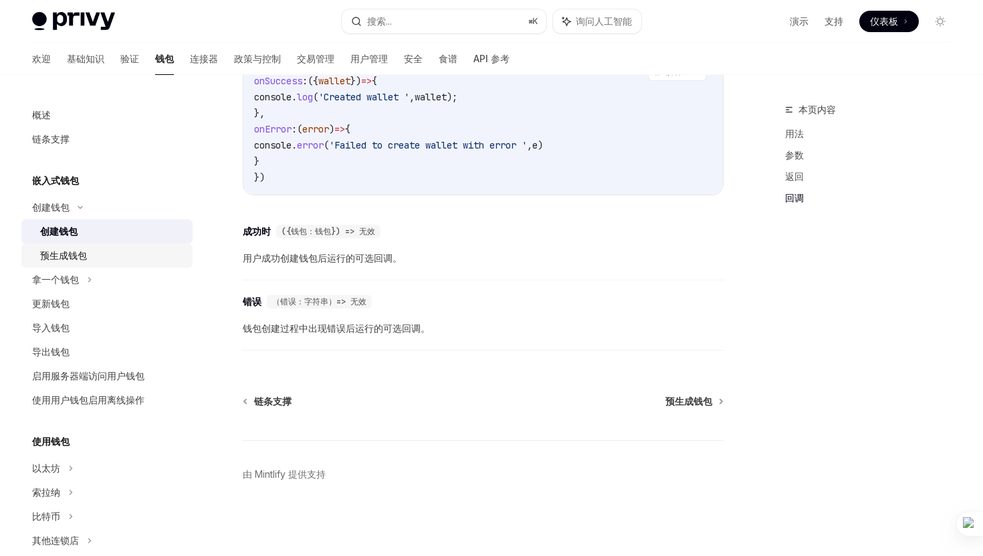
click at [125, 260] on div "预生成钱包" at bounding box center [112, 255] width 144 height 16
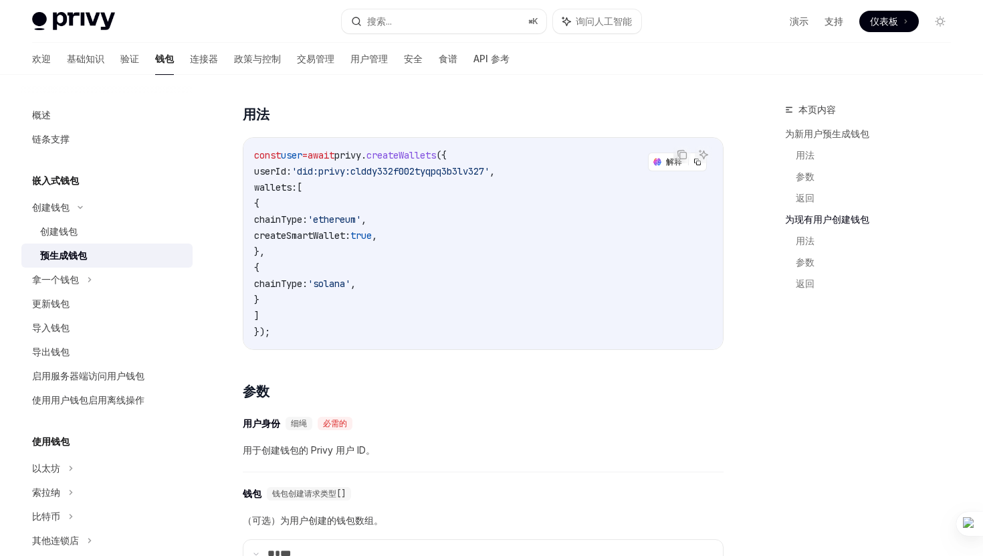
scroll to position [1618, 0]
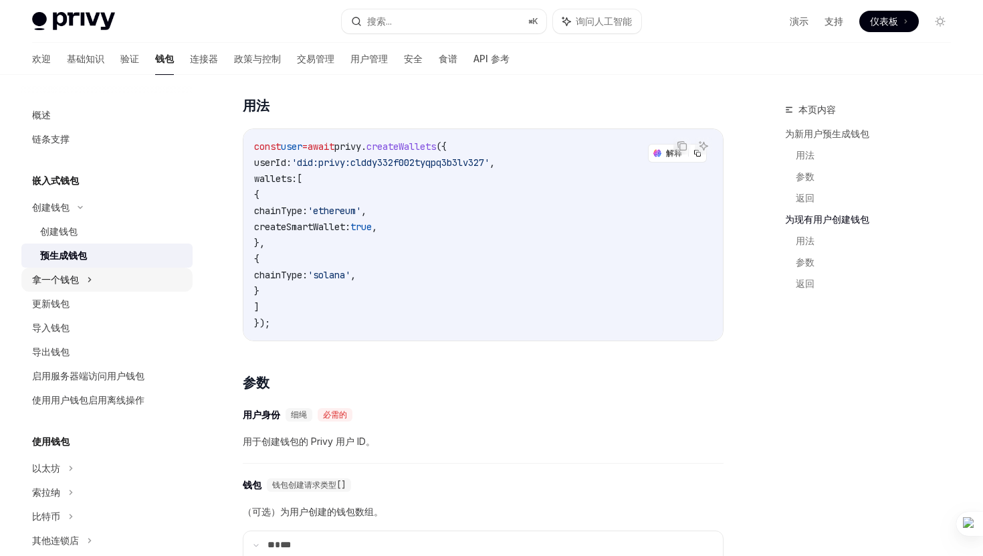
click at [72, 281] on font "拿一个钱包" at bounding box center [55, 278] width 47 height 11
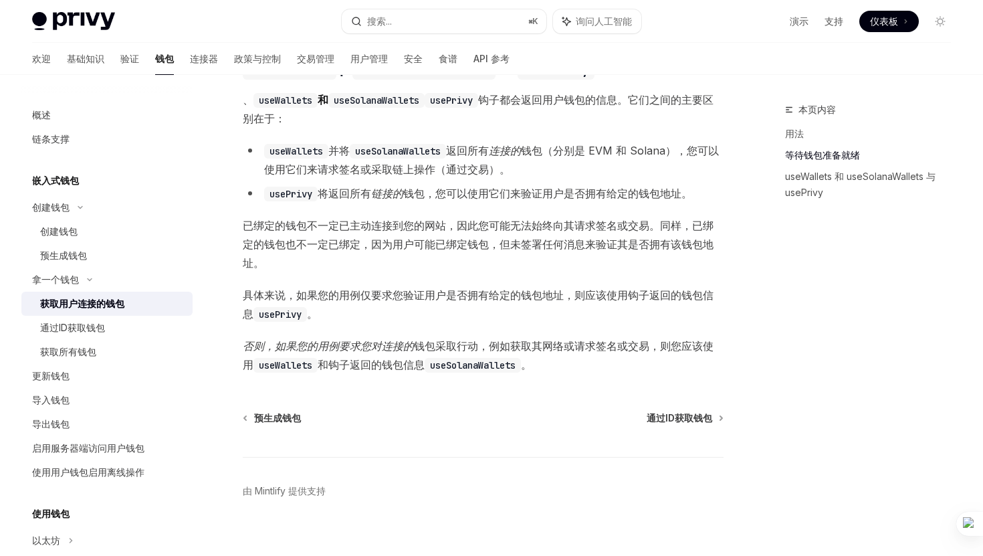
scroll to position [1070, 0]
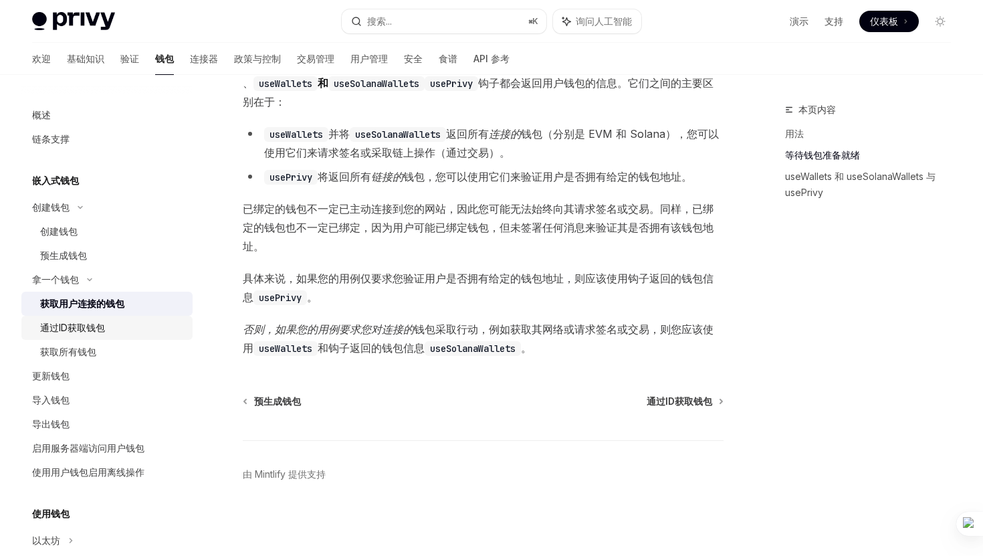
click at [99, 320] on div "通过ID获取钱包" at bounding box center [72, 328] width 65 height 16
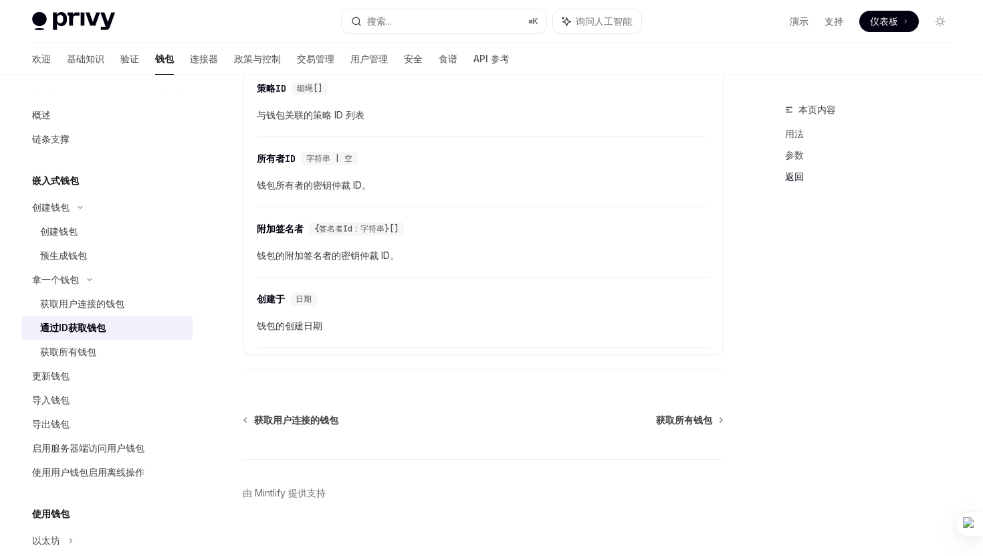
scroll to position [855, 0]
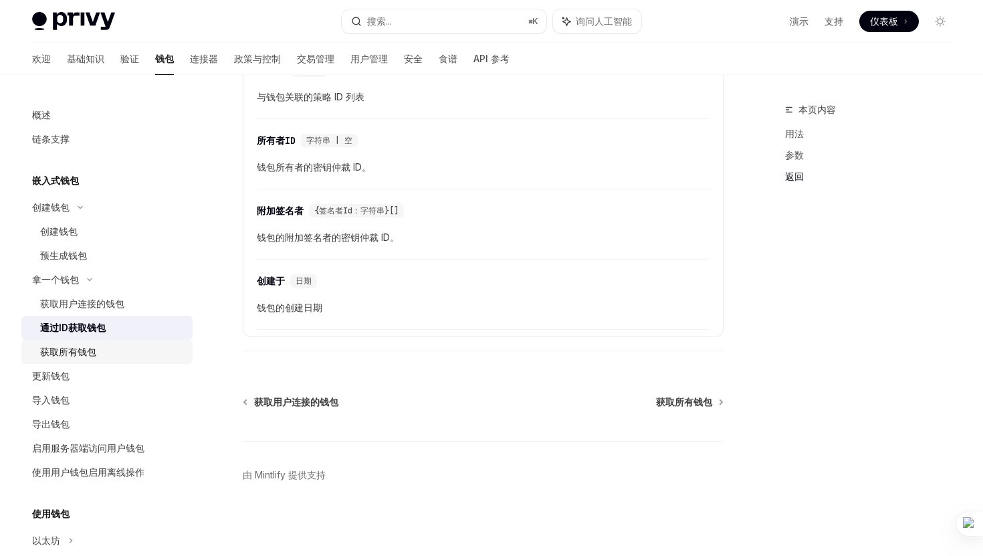
click at [104, 345] on div "获取所有钱包" at bounding box center [112, 352] width 144 height 16
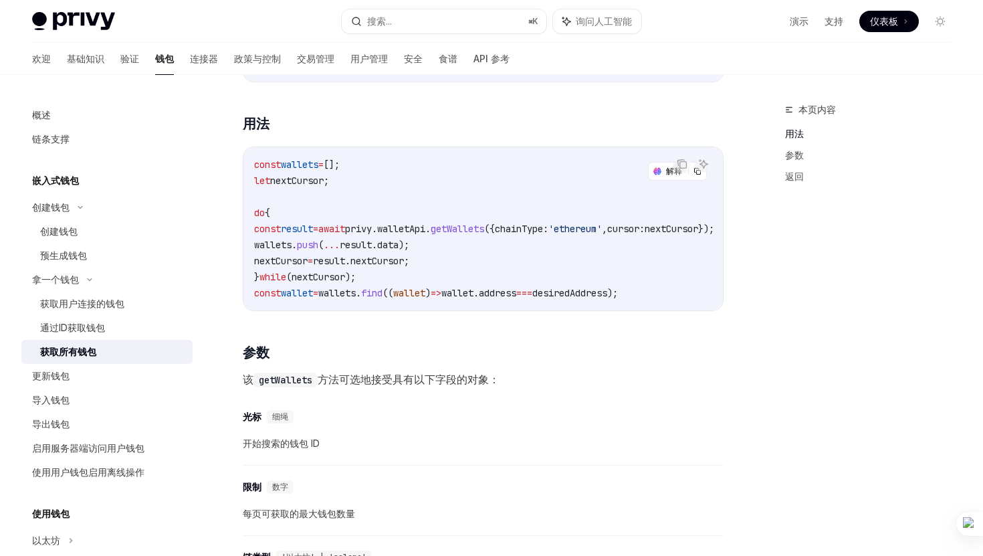
scroll to position [284, 0]
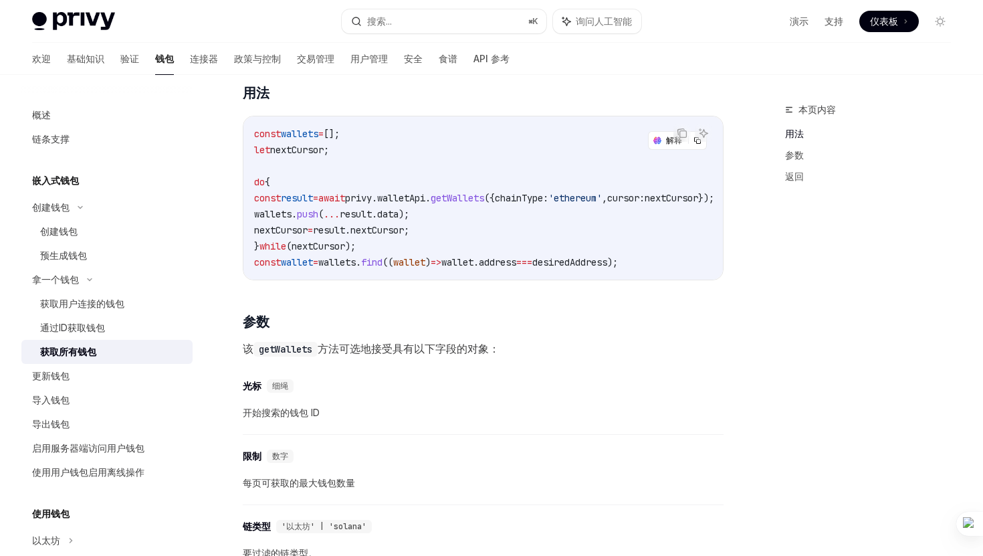
click at [258, 155] on span "let" at bounding box center [262, 150] width 16 height 12
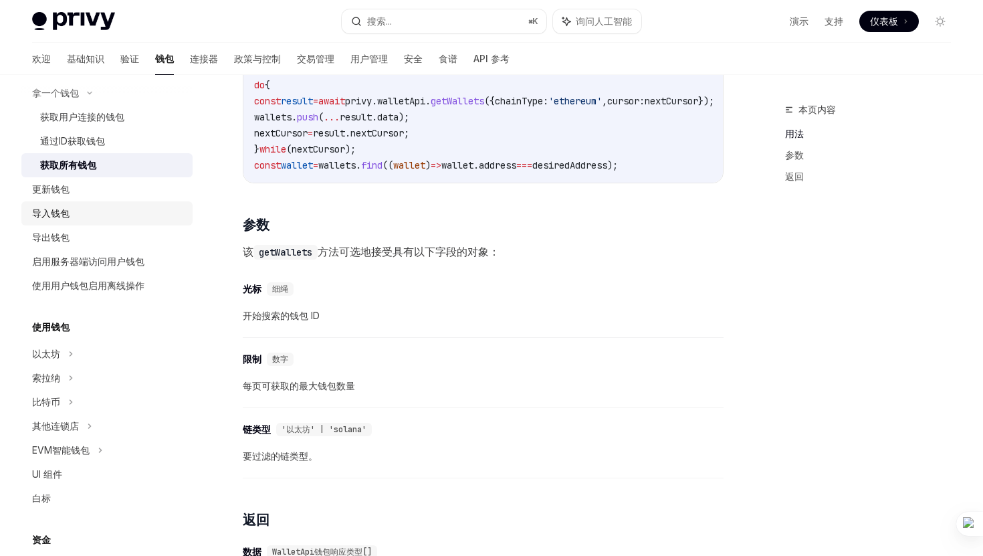
scroll to position [198, 0]
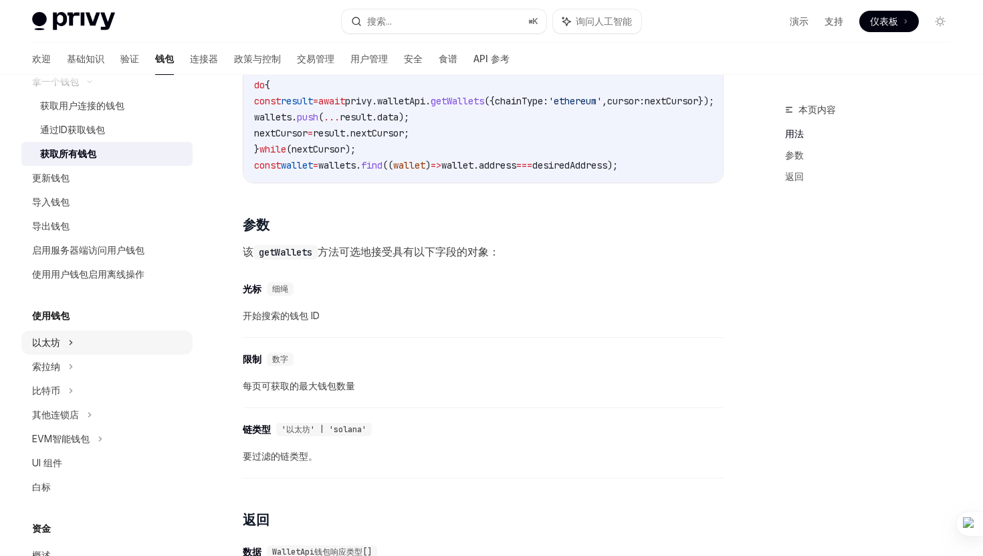
click at [72, 12] on icon at bounding box center [80, 9] width 16 height 5
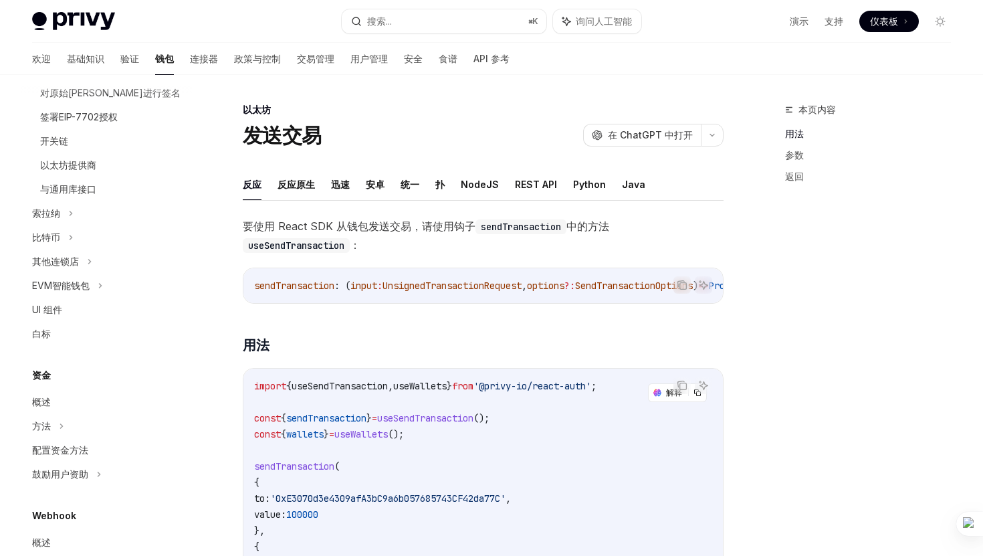
scroll to position [576, 0]
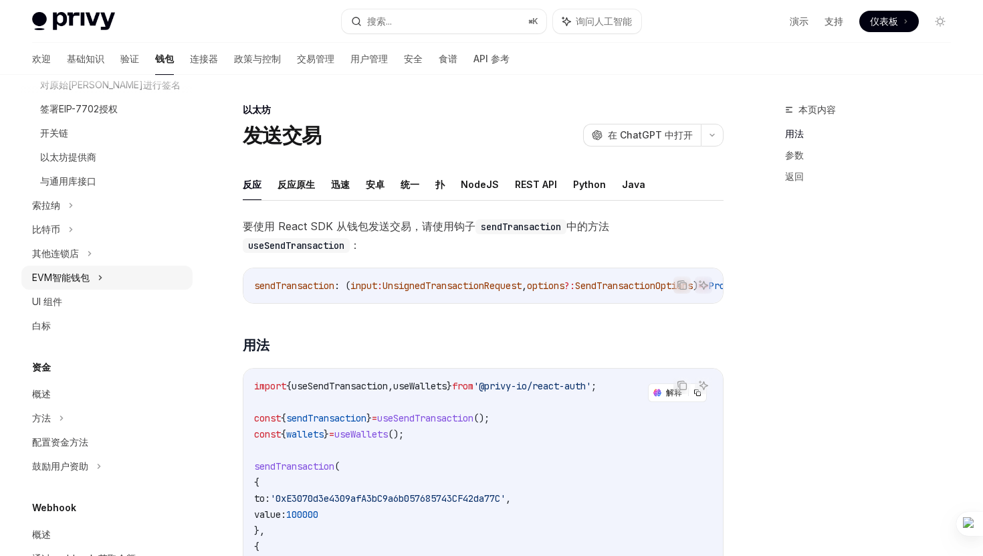
click at [109, 287] on div "EVM智能钱包" at bounding box center [106, 277] width 171 height 24
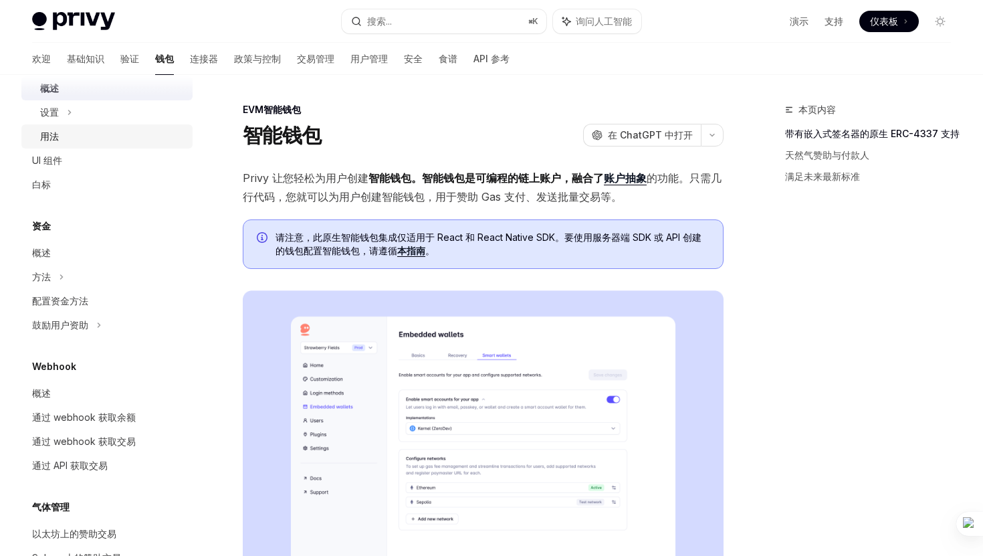
scroll to position [798, 0]
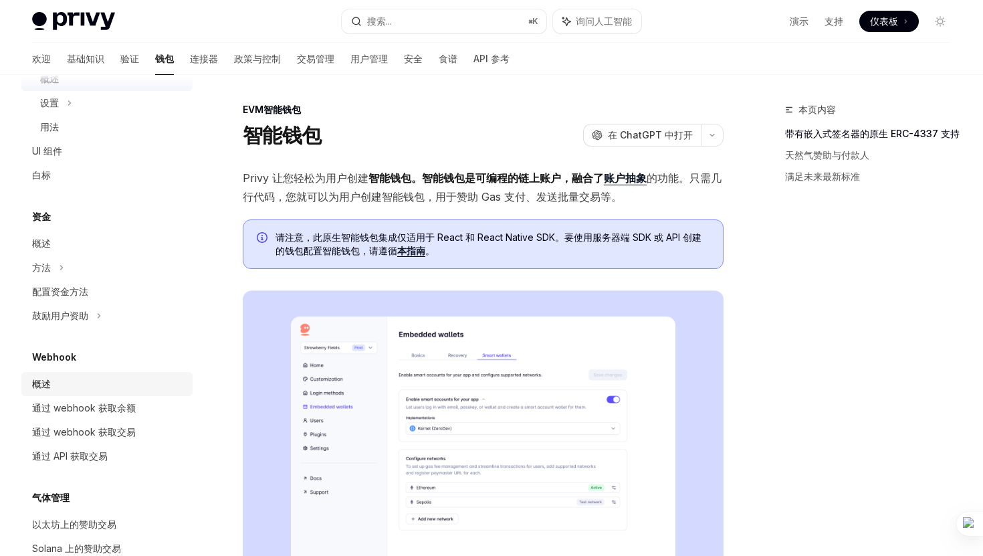
click at [92, 379] on div "概述" at bounding box center [108, 384] width 152 height 16
type textarea "*"
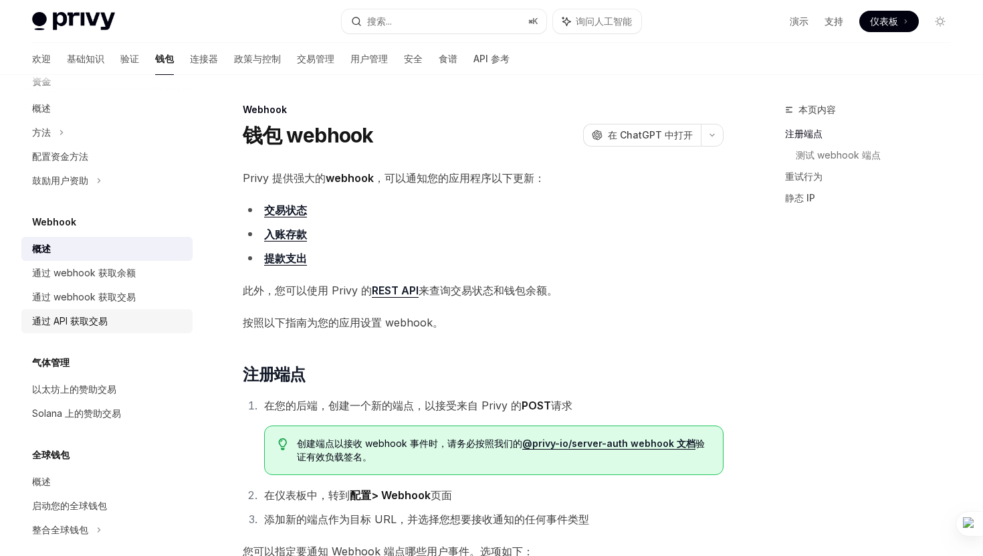
scroll to position [946, 0]
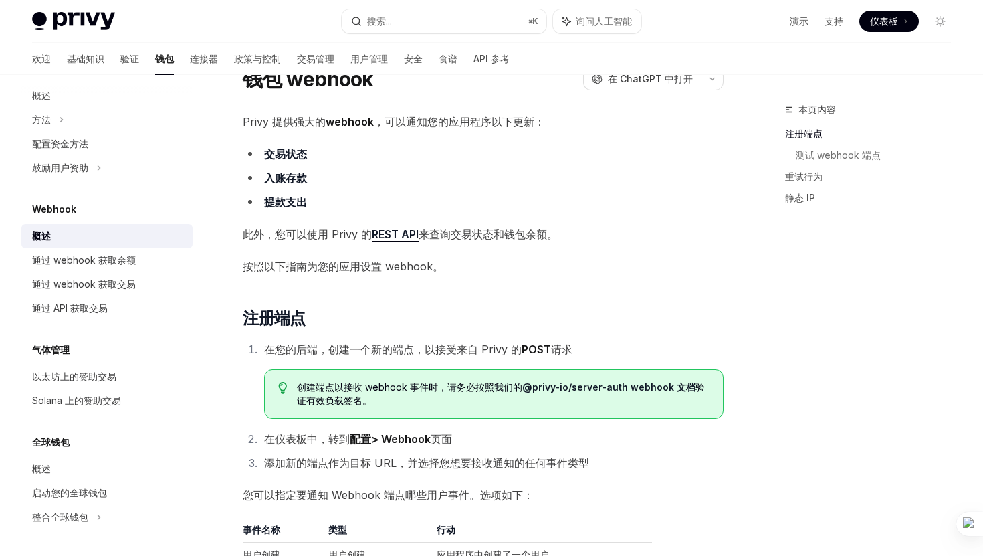
scroll to position [58, 0]
click at [105, 371] on font "以太坊上的赞助交易" at bounding box center [74, 375] width 84 height 11
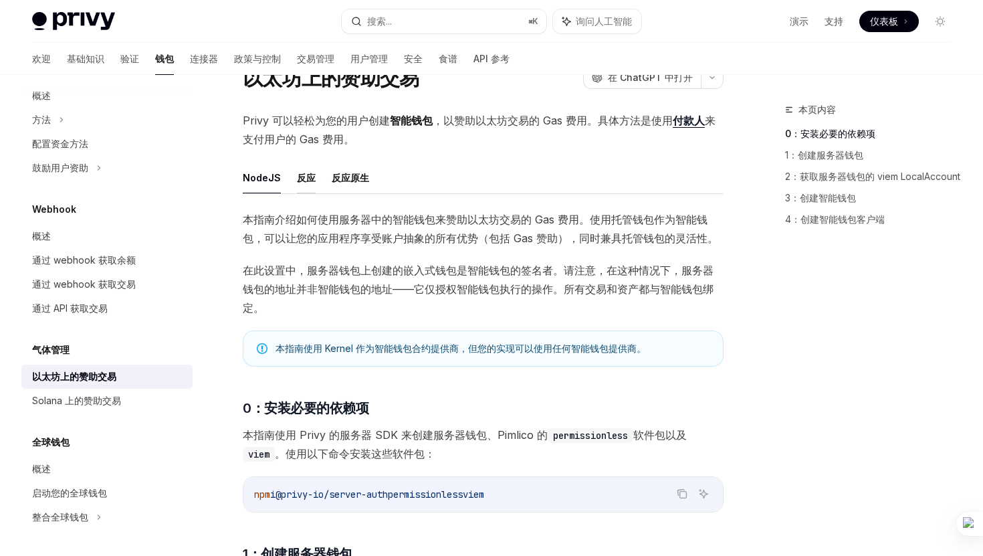
click at [302, 185] on font "反应" at bounding box center [306, 178] width 19 height 16
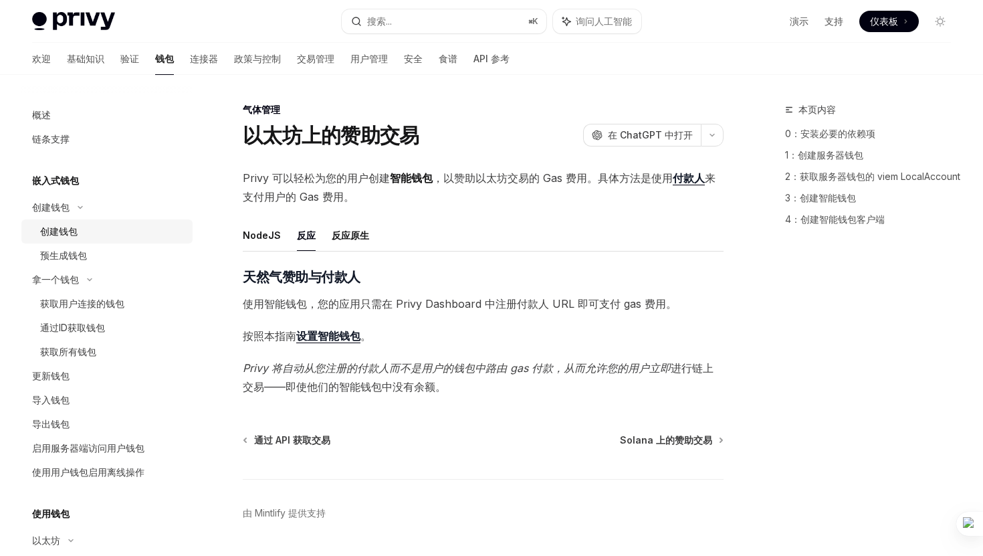
click at [89, 235] on div "创建钱包" at bounding box center [112, 231] width 144 height 16
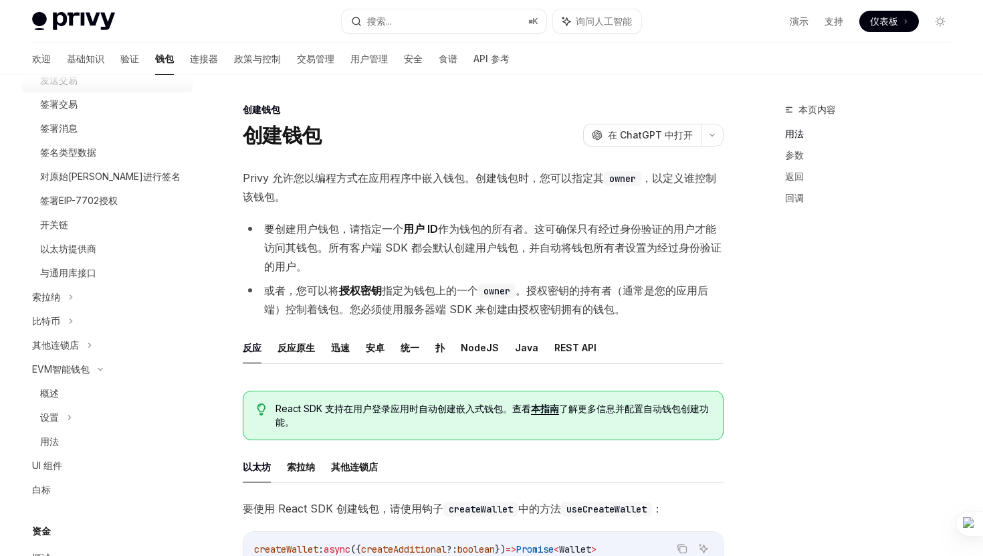
scroll to position [491, 0]
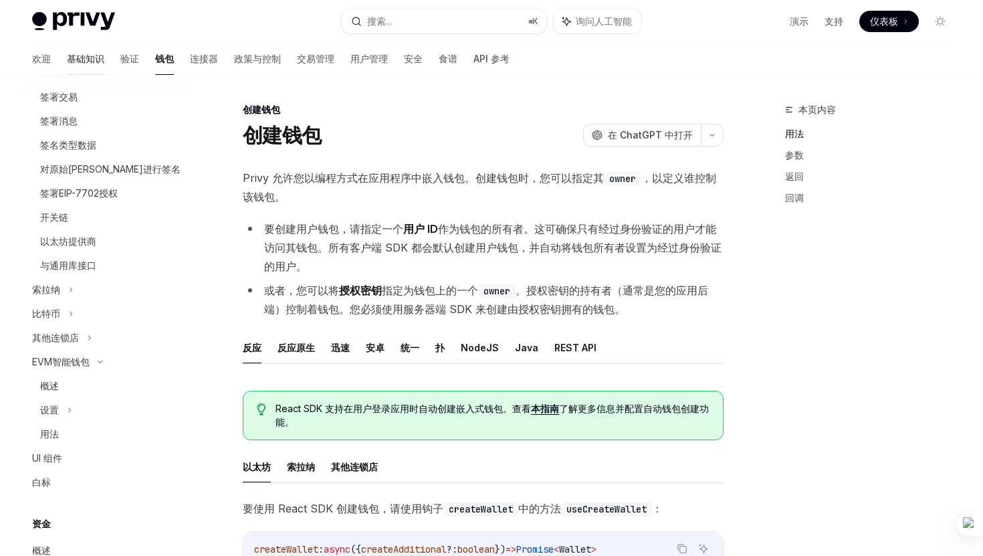
click at [67, 66] on link "基础知识" at bounding box center [85, 59] width 37 height 32
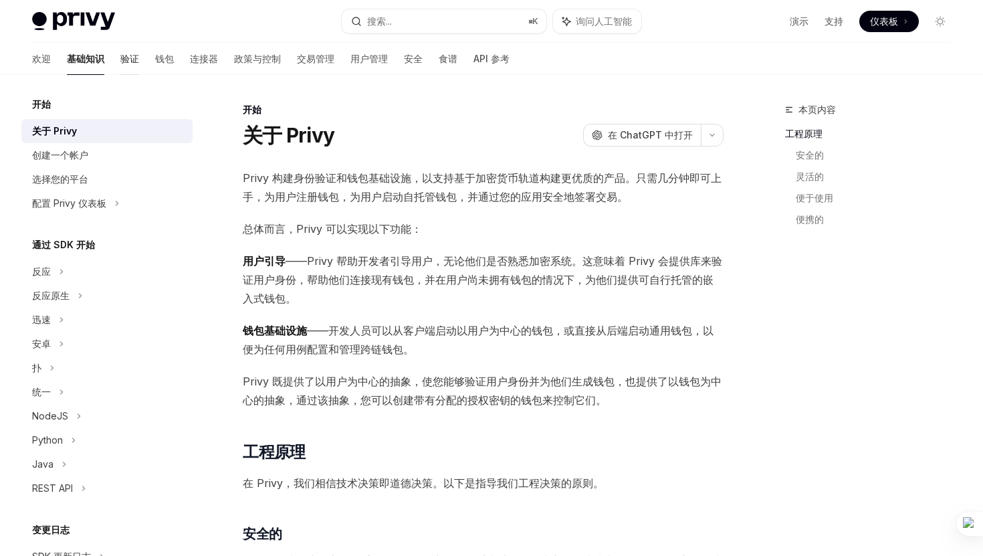
click at [120, 65] on font "验证" at bounding box center [129, 58] width 19 height 13
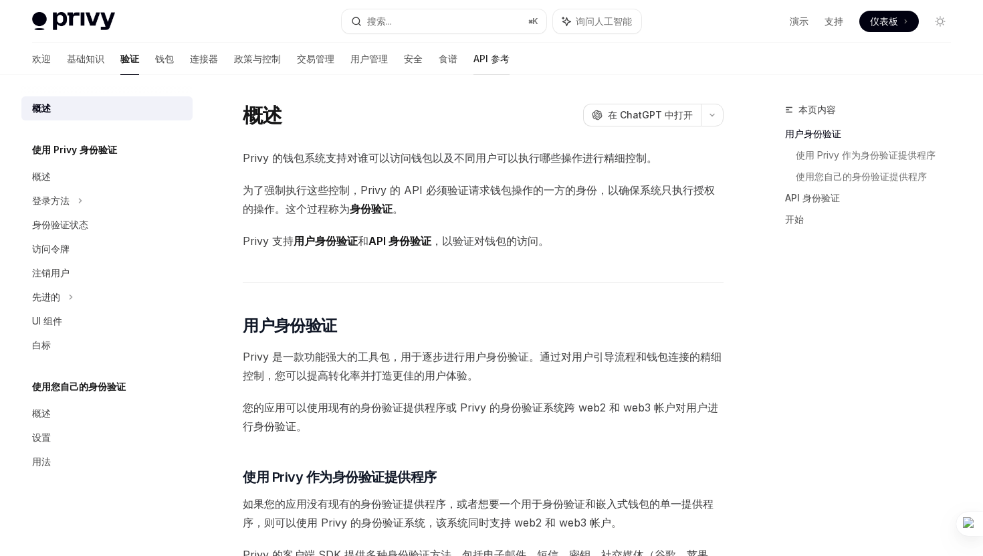
click at [473, 61] on font "API 参考" at bounding box center [491, 58] width 36 height 11
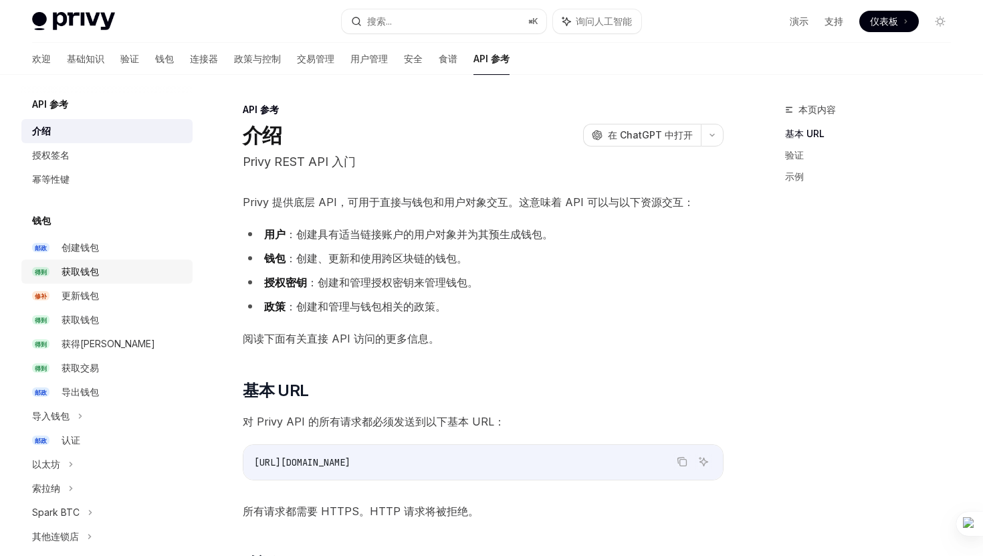
click at [79, 273] on font "获取钱包" at bounding box center [80, 270] width 37 height 11
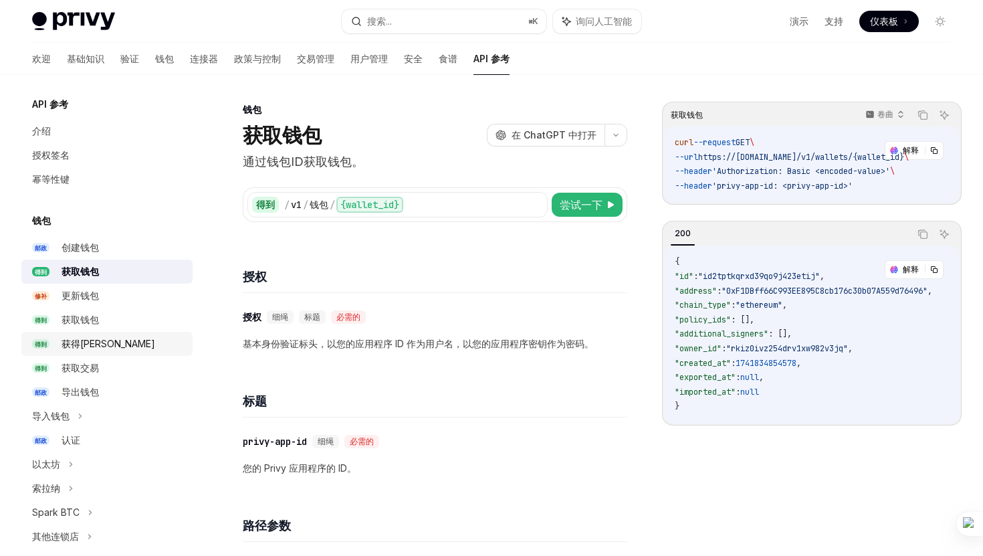
click at [100, 347] on div "获得平衡" at bounding box center [123, 344] width 123 height 16
type textarea "*"
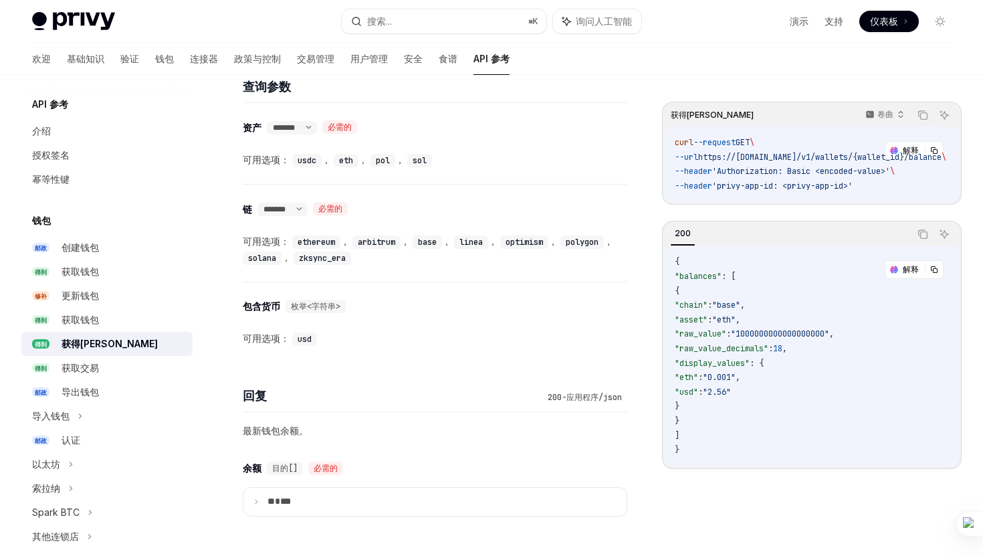
scroll to position [736, 0]
